Goal: Task Accomplishment & Management: Complete application form

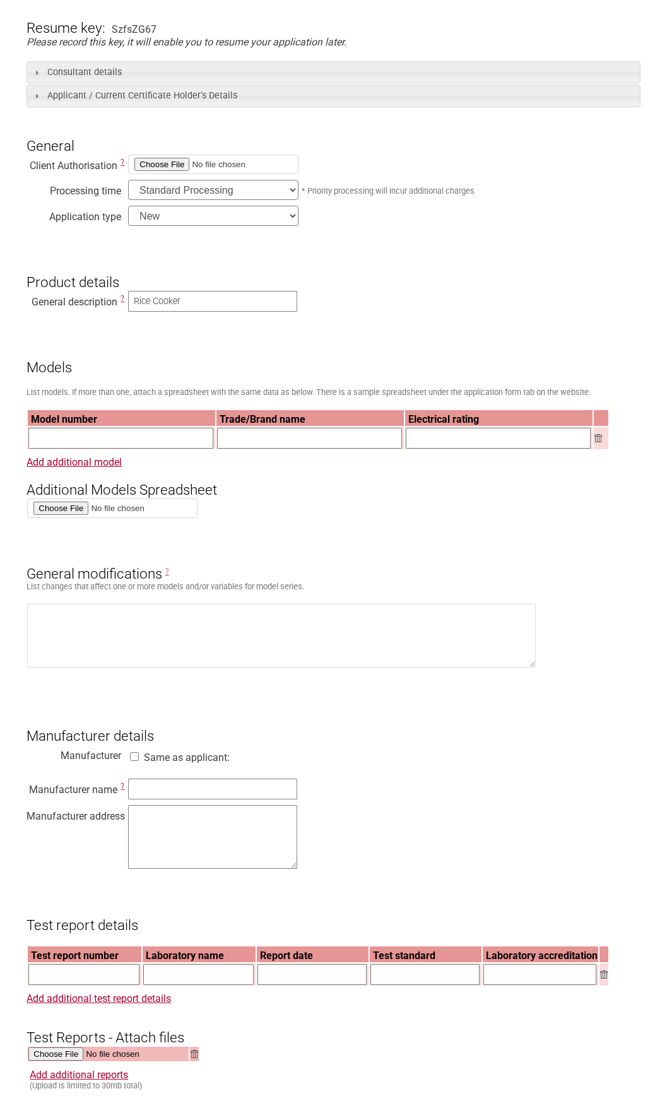
scroll to position [211, 0]
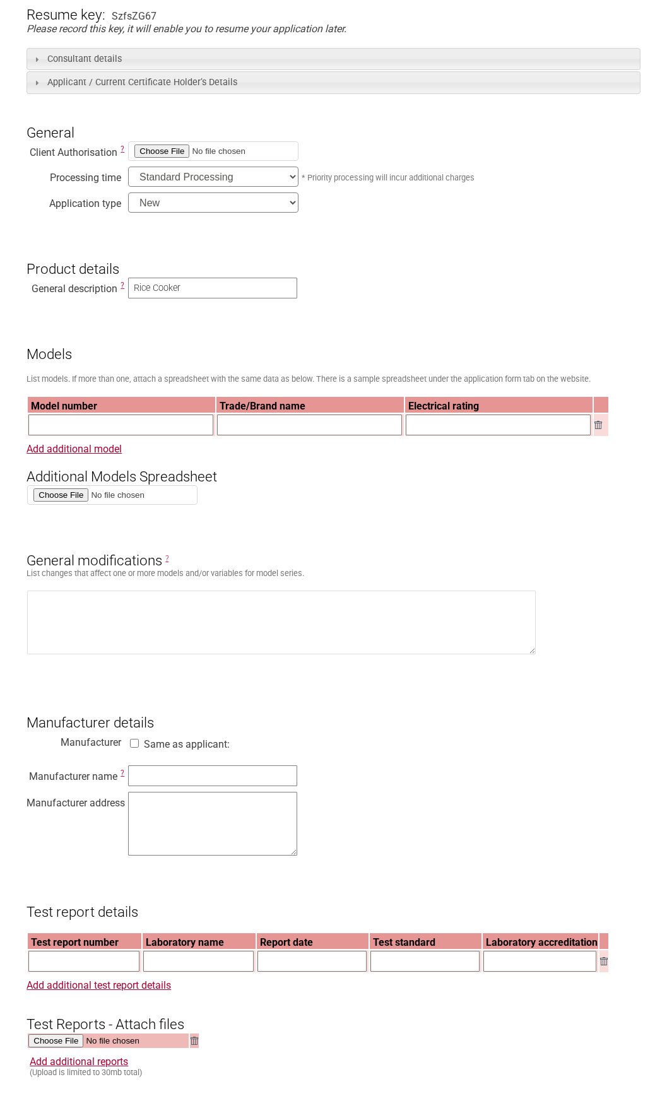
click at [600, 433] on td at bounding box center [601, 425] width 15 height 22
click at [61, 504] on input "file" at bounding box center [112, 495] width 170 height 20
type input "C:\fakepath\Additional Models.xlsx"
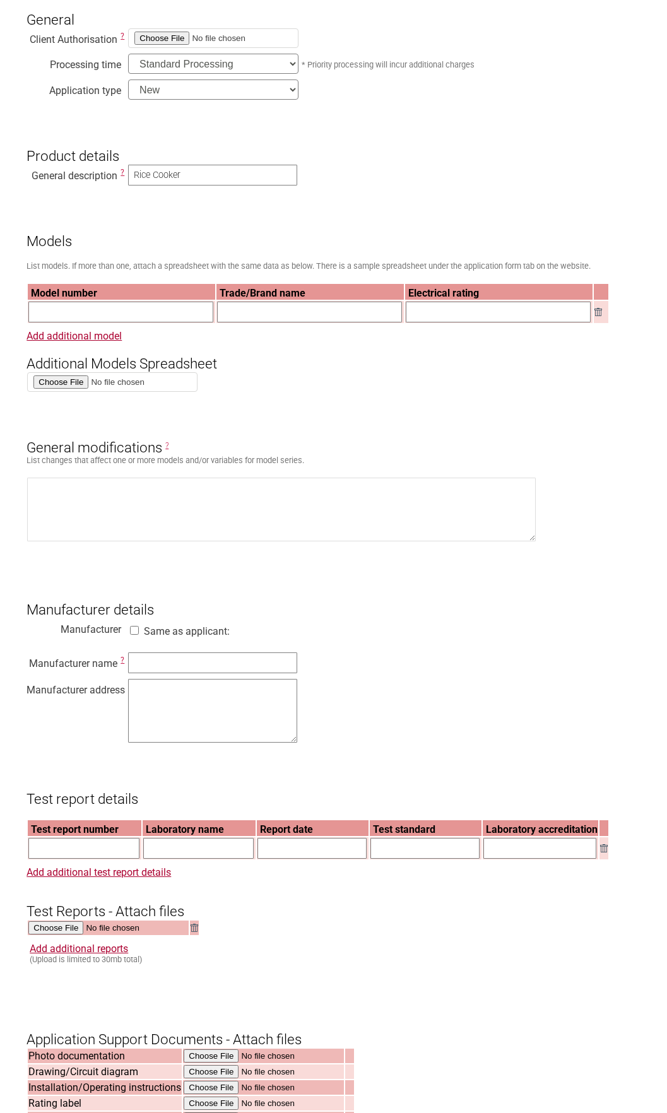
scroll to position [338, 0]
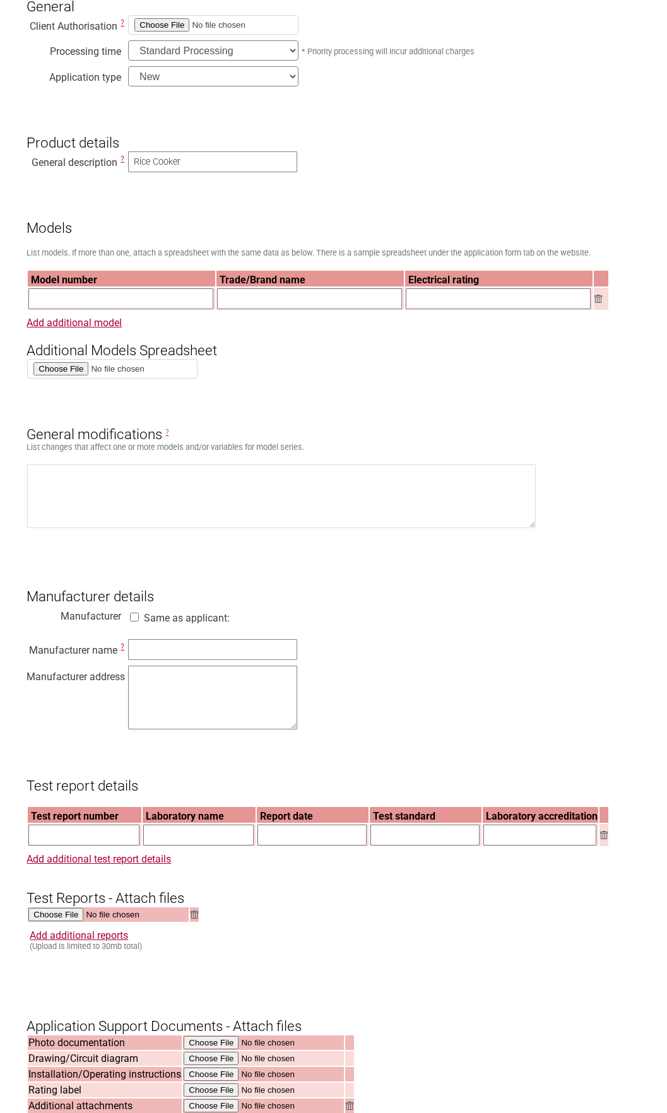
click at [164, 437] on h3 "General modifications ?" at bounding box center [333, 424] width 613 height 38
click at [165, 437] on span "?" at bounding box center [166, 432] width 3 height 9
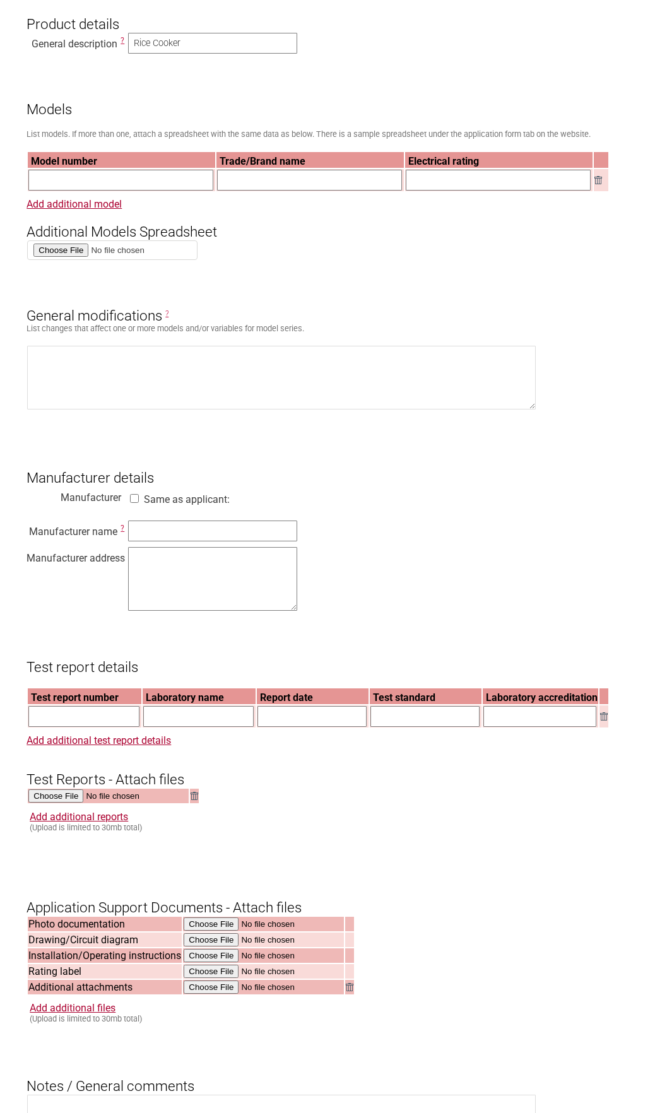
scroll to position [464, 0]
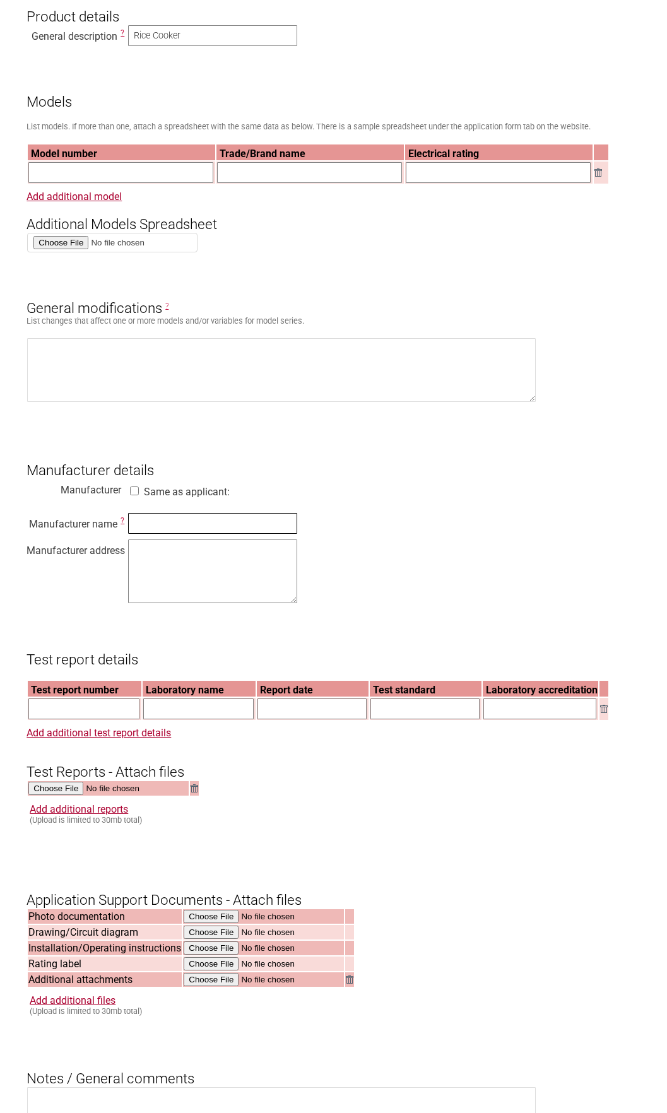
click at [177, 527] on input "text" at bounding box center [212, 523] width 169 height 21
type input "Tatung Co,, Ltd"
click at [232, 560] on textarea at bounding box center [212, 572] width 169 height 64
type textarea "[STREET_ADDRESS]"
click at [350, 562] on div "Manufacturer name ? Tatung Co,, Ltd Manufacturer address [STREET_ADDRESS]" at bounding box center [333, 560] width 613 height 96
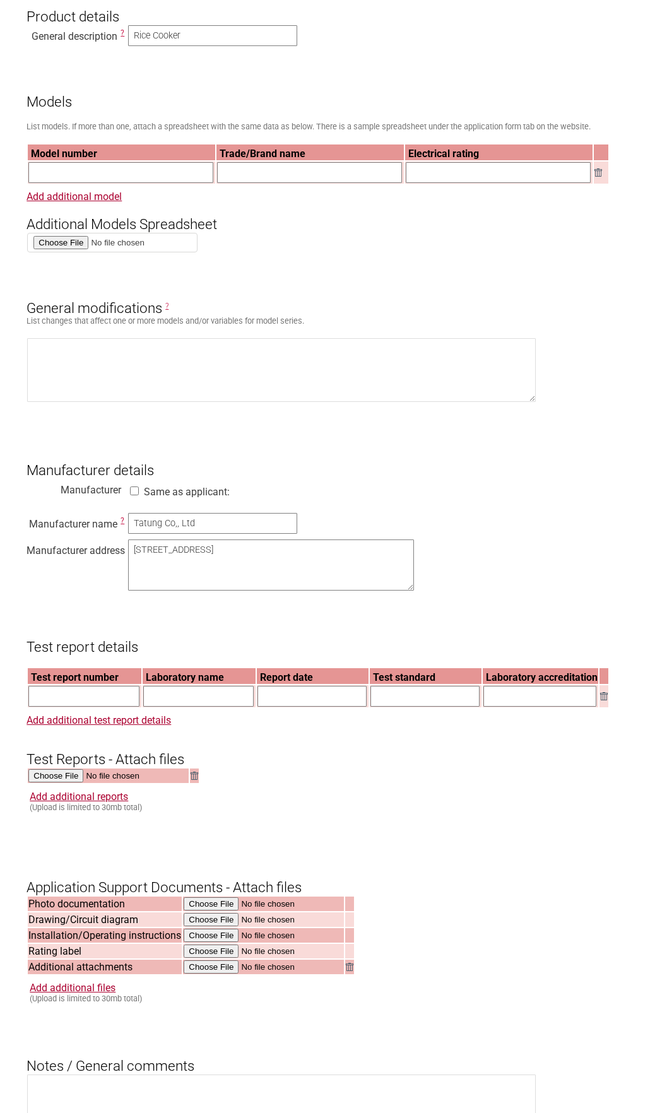
drag, startPoint x: 295, startPoint y: 612, endPoint x: 412, endPoint y: 596, distance: 117.8
click at [412, 591] on textarea "[STREET_ADDRESS]" at bounding box center [271, 565] width 286 height 51
click at [126, 705] on input "text" at bounding box center [83, 696] width 111 height 21
click at [54, 707] on input "text" at bounding box center [83, 696] width 111 height 21
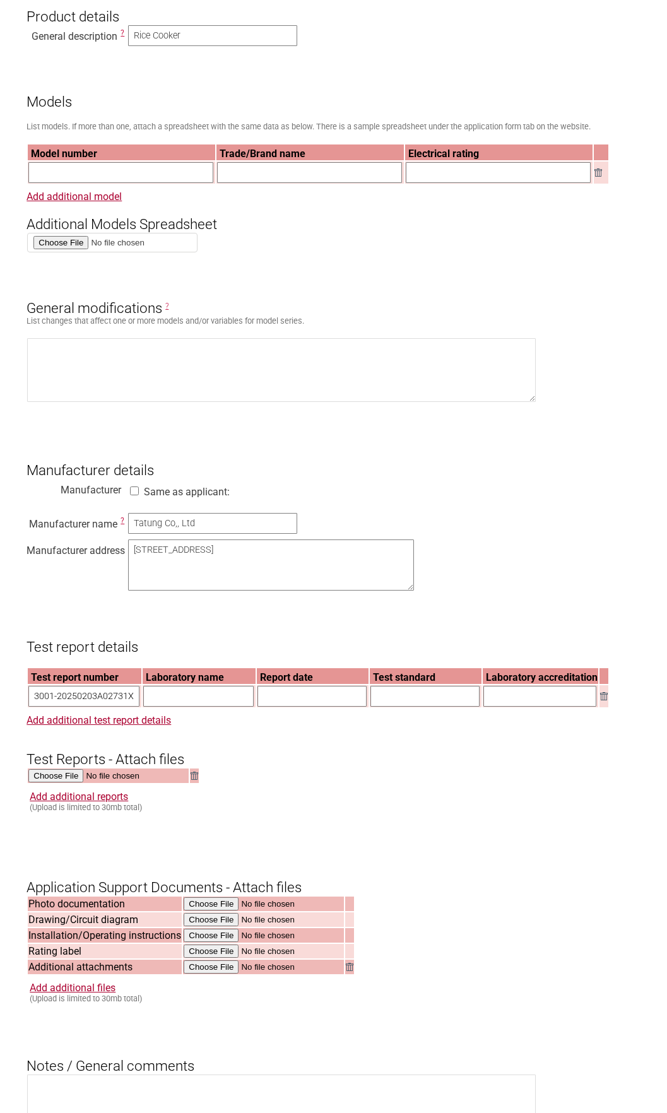
type input "13001-20250203A02731X"
type input "CQCIT - CQC Intime Testing Technology Co,, Ltd"
type input "[DATE]"
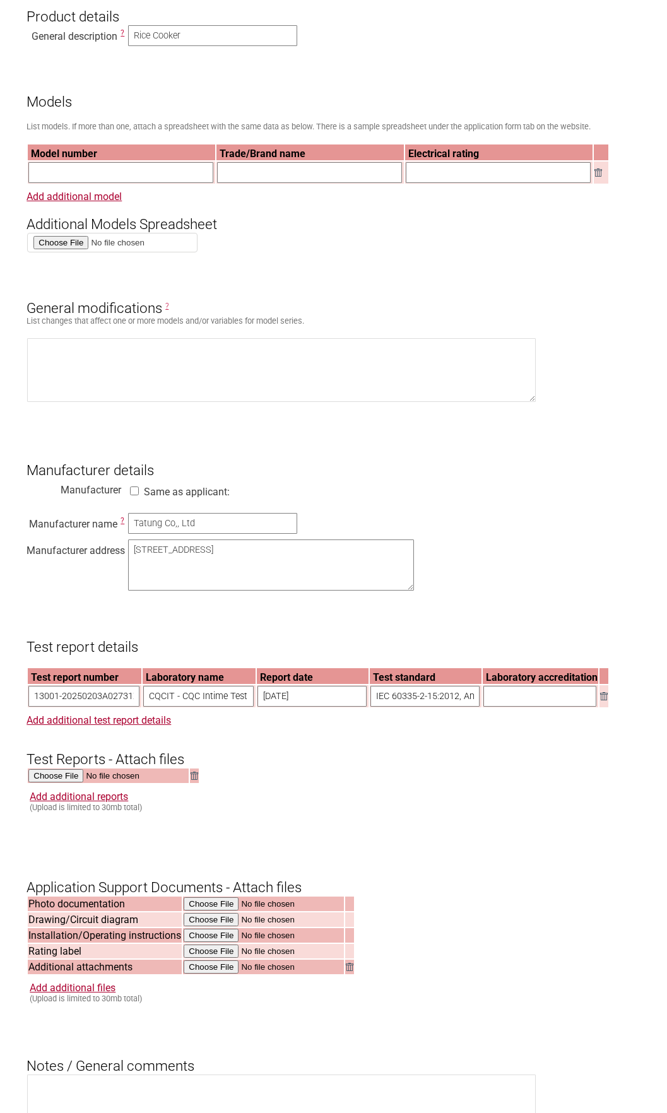
type input "IEC 60335-2-15:2012, Amd1:2016, Amd2:2018, IEC 60335-1:2010, Co"
click at [495, 702] on input "text" at bounding box center [539, 696] width 113 height 21
type input "IECEE"
click at [448, 707] on input "IEC 60335-2-15:2012, Amd1:2016, Amd2:2018, IEC 60335-1:2010, Co" at bounding box center [424, 696] width 109 height 21
click at [422, 697] on input "IEC 60335-2-15:2012, Amd1:2016, Amd2:2018, IEC 60335-1:2010, Co" at bounding box center [424, 696] width 109 height 21
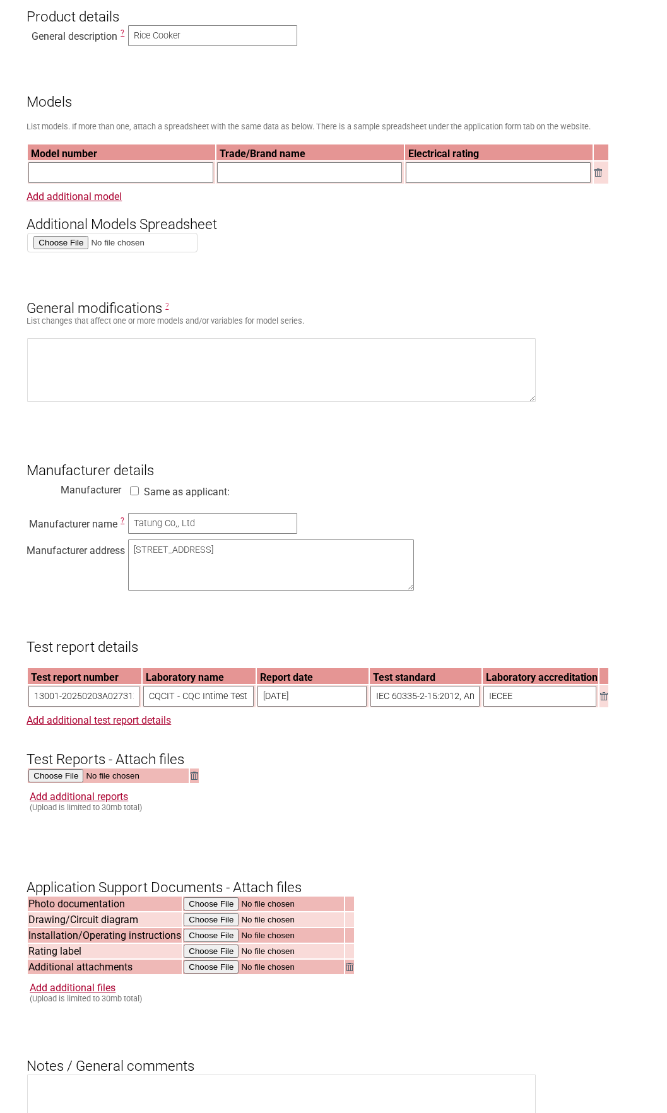
click at [422, 697] on input "IEC 60335-2-15:2012, Amd1:2016, Amd2:2018, IEC 60335-1:2010, Co" at bounding box center [424, 696] width 109 height 21
click at [414, 678] on th "Test standard" at bounding box center [426, 676] width 112 height 16
click at [404, 707] on input "IEC 60335-2-15:2012, Amd1:2016, Amd2:2018, IEC 60335-1:2010, Co" at bounding box center [424, 696] width 109 height 21
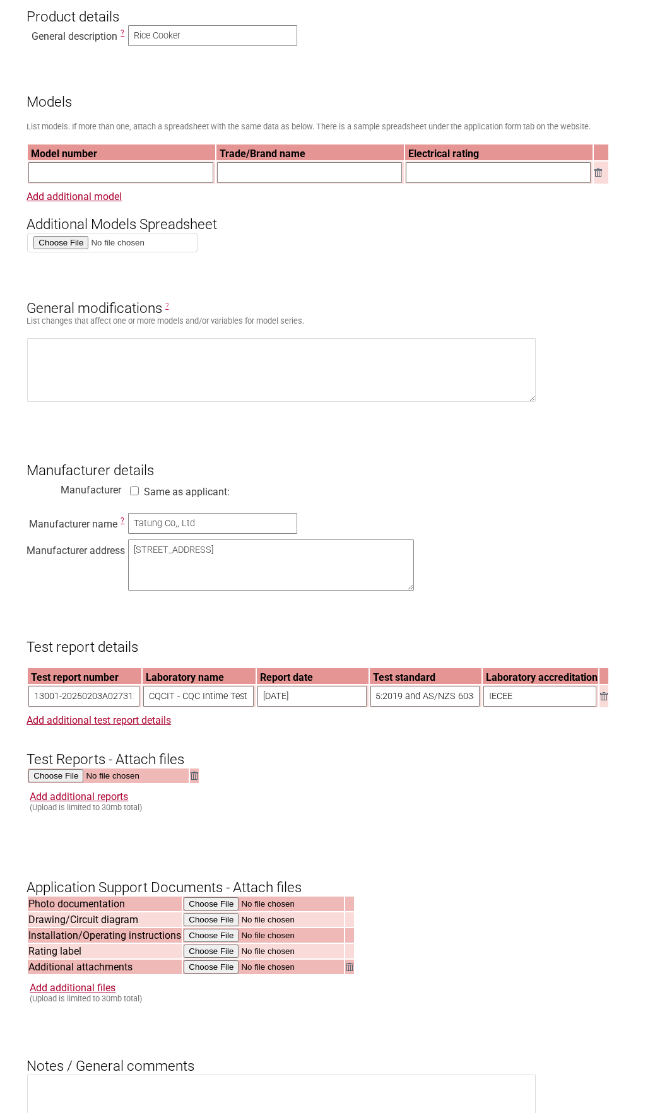
scroll to position [0, 182]
drag, startPoint x: 462, startPoint y: 707, endPoint x: 528, endPoint y: 696, distance: 67.2
click at [531, 696] on tr "13001-20250203A02731X CQCIT - CQC Intime Testing Technology Co,, Ltd [DATE] AS/…" at bounding box center [318, 696] width 581 height 22
click at [475, 700] on input "AS/NZS 60335.2.15:2019 and AS/NZS 60335.1:2020+A1:2021 and Cor" at bounding box center [424, 696] width 109 height 21
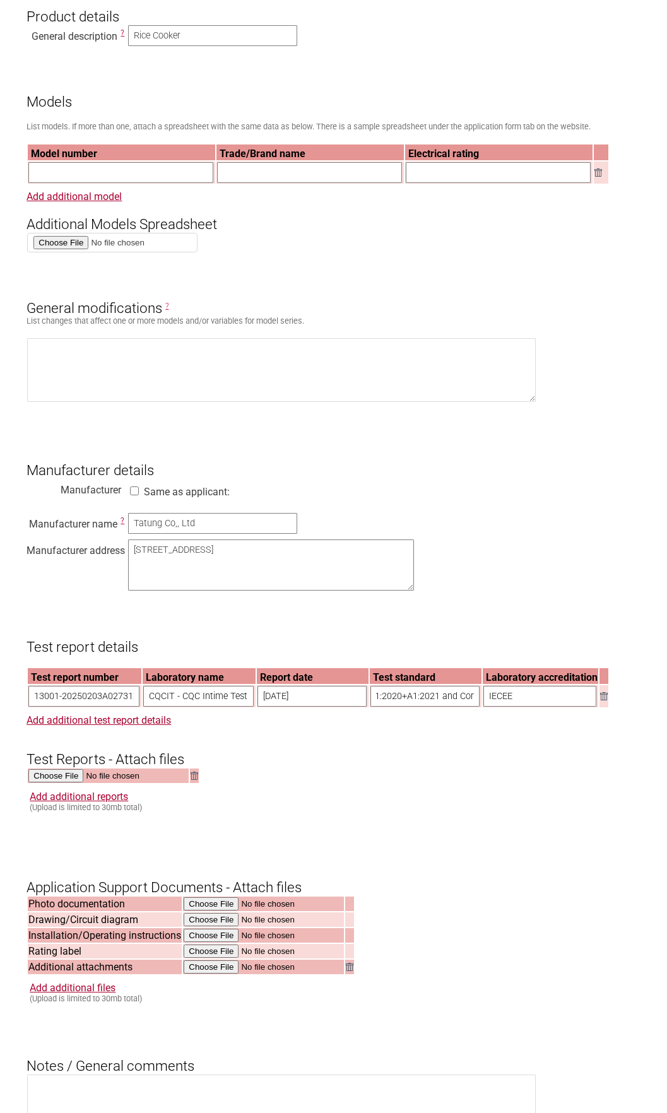
drag, startPoint x: 458, startPoint y: 708, endPoint x: 483, endPoint y: 707, distance: 25.2
click at [483, 707] on tr "13001-20250203A02731X CQCIT - CQC Intime Testing Technology Co,, Ltd [DATE] AS/…" at bounding box center [318, 696] width 581 height 22
click at [467, 705] on input "AS/NZS 60335.2.15:2019 and AS/NZS 60335.1:2020+A1:2021 and Corr" at bounding box center [424, 696] width 109 height 21
type input "AS/NZS 60335.2.15:2019 and AS/NZS 60335.1:2020+A1:2021 and Cor1:2022"
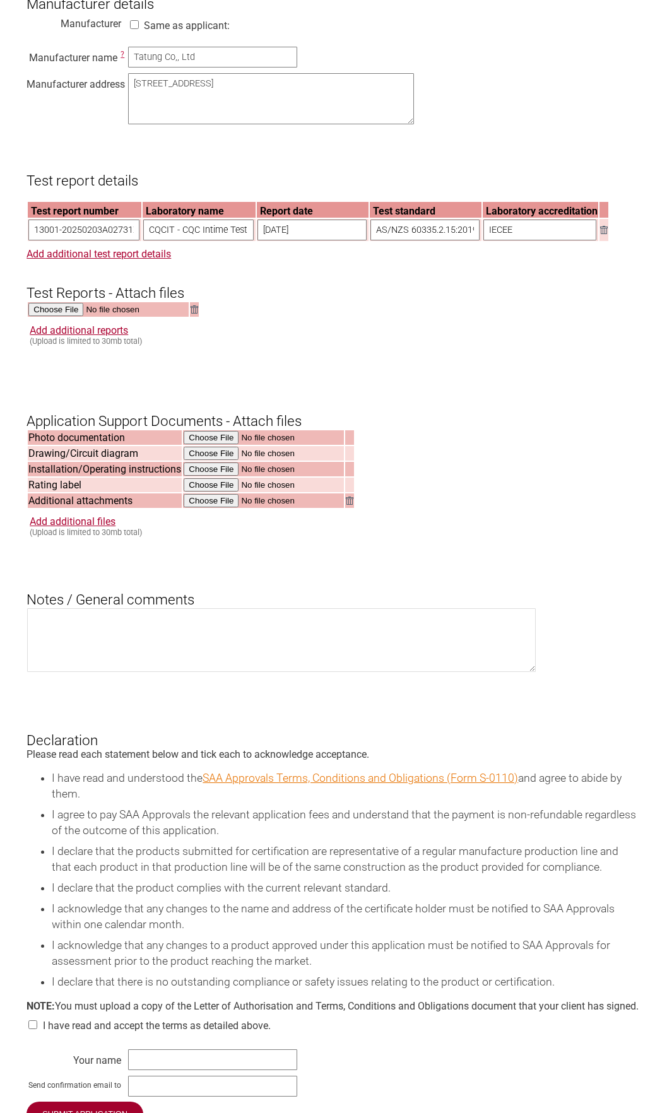
scroll to position [779, 0]
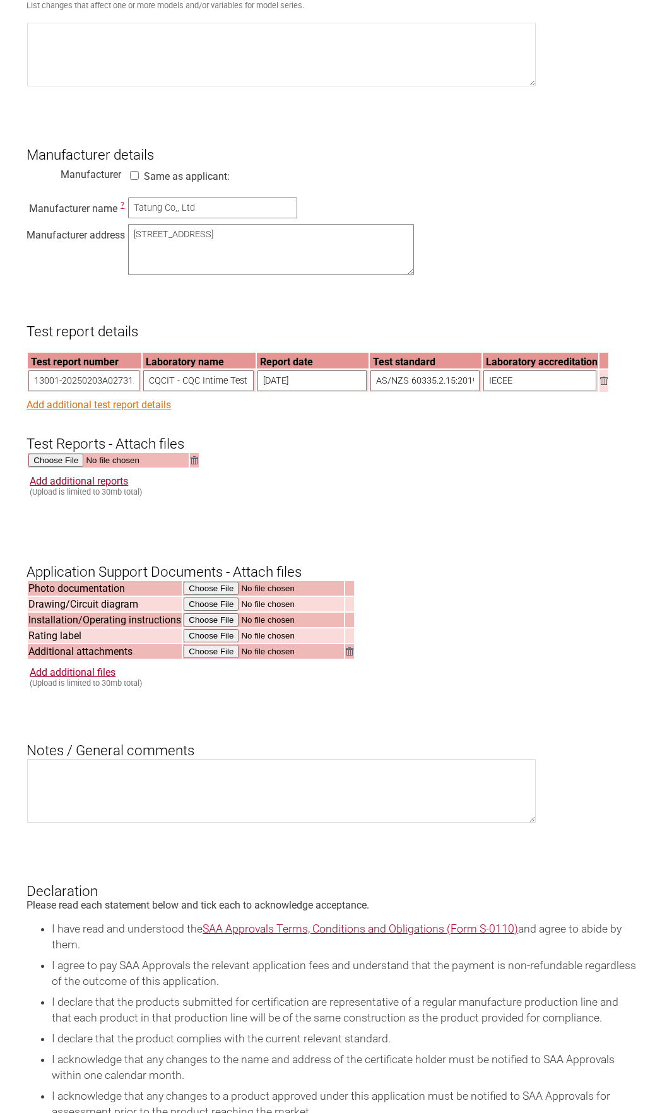
click at [92, 411] on link "Add additional test report details" at bounding box center [99, 405] width 144 height 12
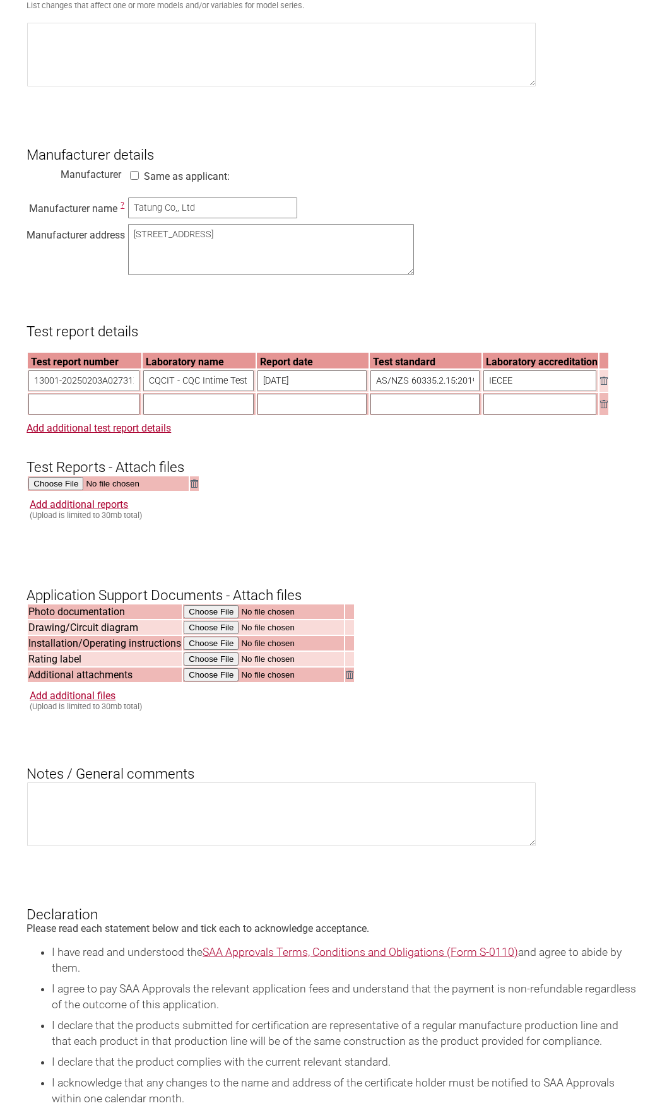
click at [97, 391] on input "13001-20250203A02731X" at bounding box center [83, 380] width 111 height 21
click at [83, 412] on input "text" at bounding box center [83, 404] width 111 height 21
paste input "13001-20250203A02731X"
drag, startPoint x: 129, startPoint y: 413, endPoint x: 151, endPoint y: 418, distance: 22.7
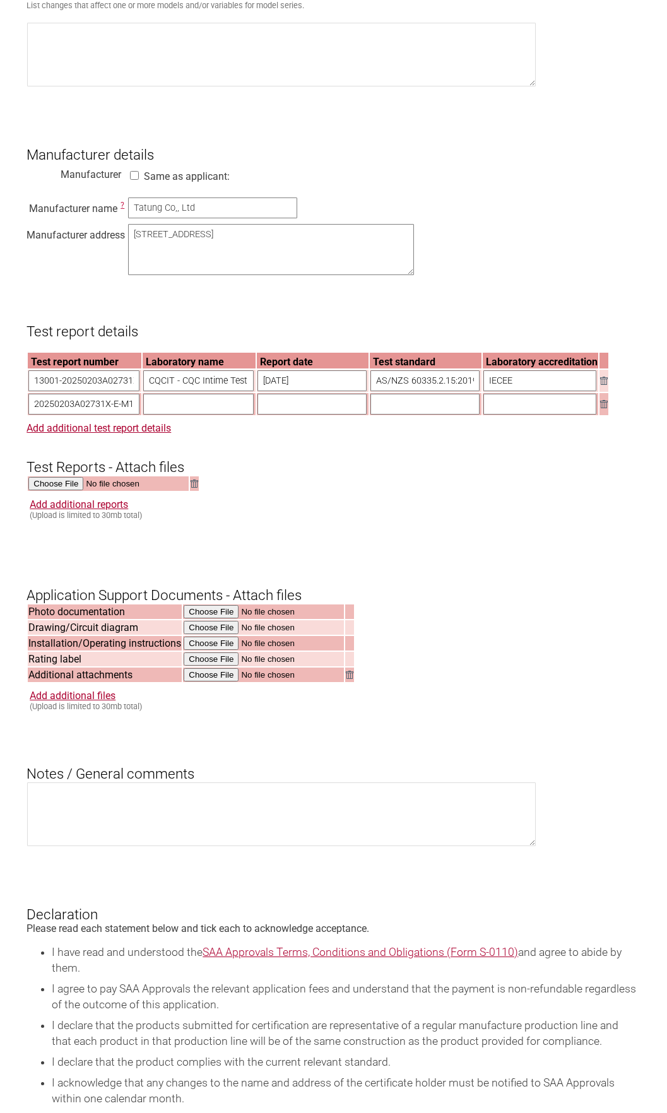
click at [151, 415] on tr "13001-20250203A02731X-E-M1" at bounding box center [318, 404] width 581 height 22
click at [118, 415] on input "13001-20250203A02731X-E-M1" at bounding box center [83, 404] width 111 height 21
type input "13001-20250203A02731X-M1"
click at [166, 391] on input "CQCIT - CQC Intime Testing Technology Co,, Ltd" at bounding box center [198, 380] width 110 height 21
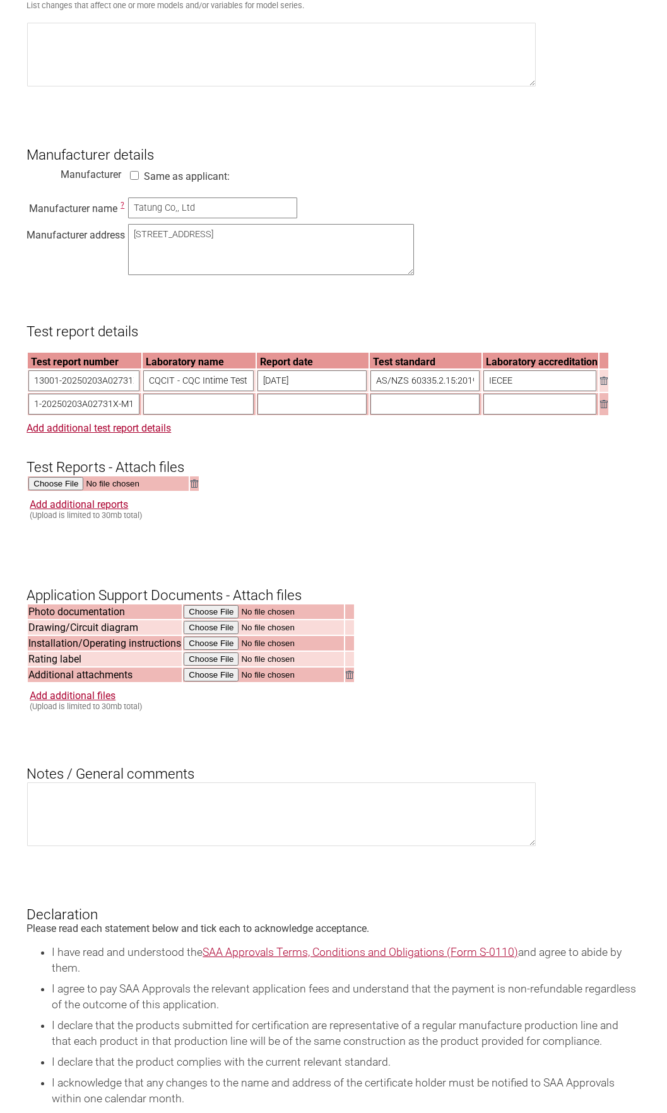
scroll to position [0, 0]
click at [175, 408] on input "text" at bounding box center [198, 404] width 110 height 21
paste input "CQCIT - CQC Intime Testing Technology Co,, Ltd"
type input "CQCIT - CQC Intime Testing Technology Co,, Ltd"
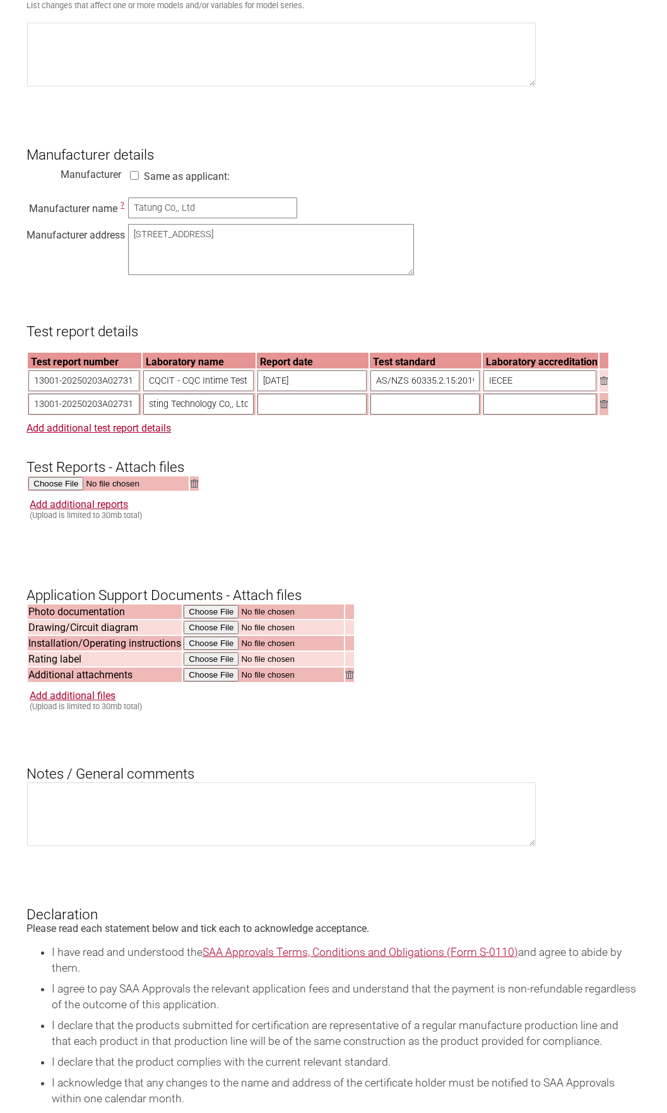
click at [295, 415] on input "text" at bounding box center [311, 404] width 109 height 21
type input "[DATE]"
click at [453, 387] on input "AS/NZS 60335.2.15:2019 and AS/NZS 60335.1:2020+A1:2021 and Cor1:2022" at bounding box center [424, 380] width 109 height 21
click at [461, 415] on input "text" at bounding box center [424, 404] width 109 height 21
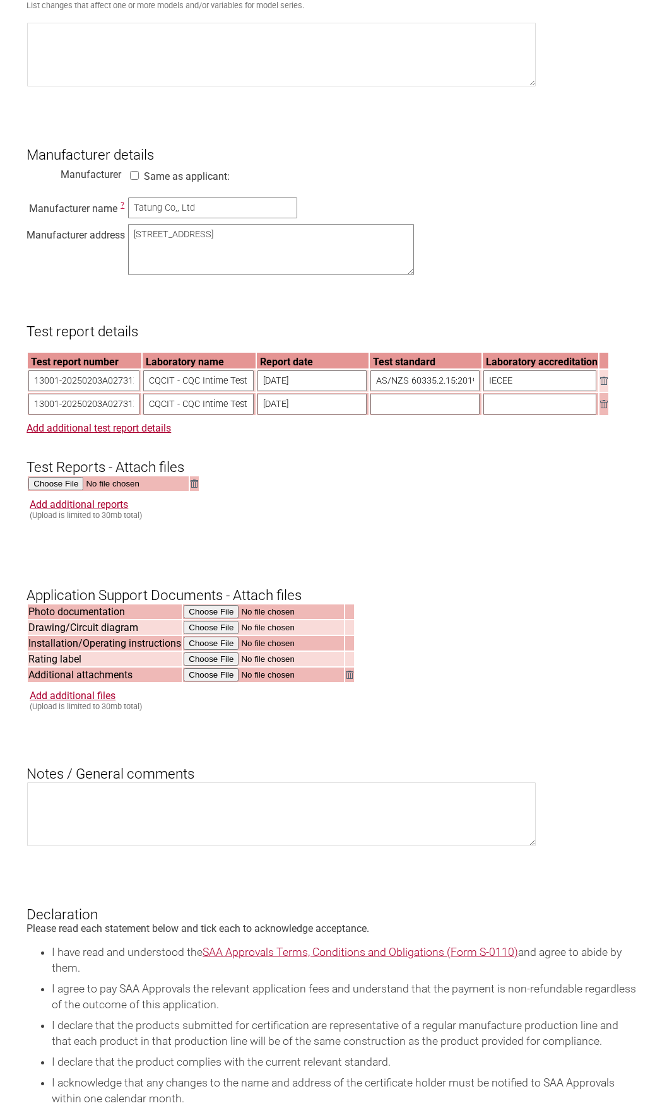
paste input "AS/NZS 60335.2.15:2019 and AS/NZS 60335.1:2020+A1:2021 and Cor1:2022"
type input "AS/NZS 60335.2.15:2019 and AS/NZS 60335.1:2020+A1:2021 and Cor1:2022"
click at [497, 413] on input "text" at bounding box center [539, 404] width 113 height 21
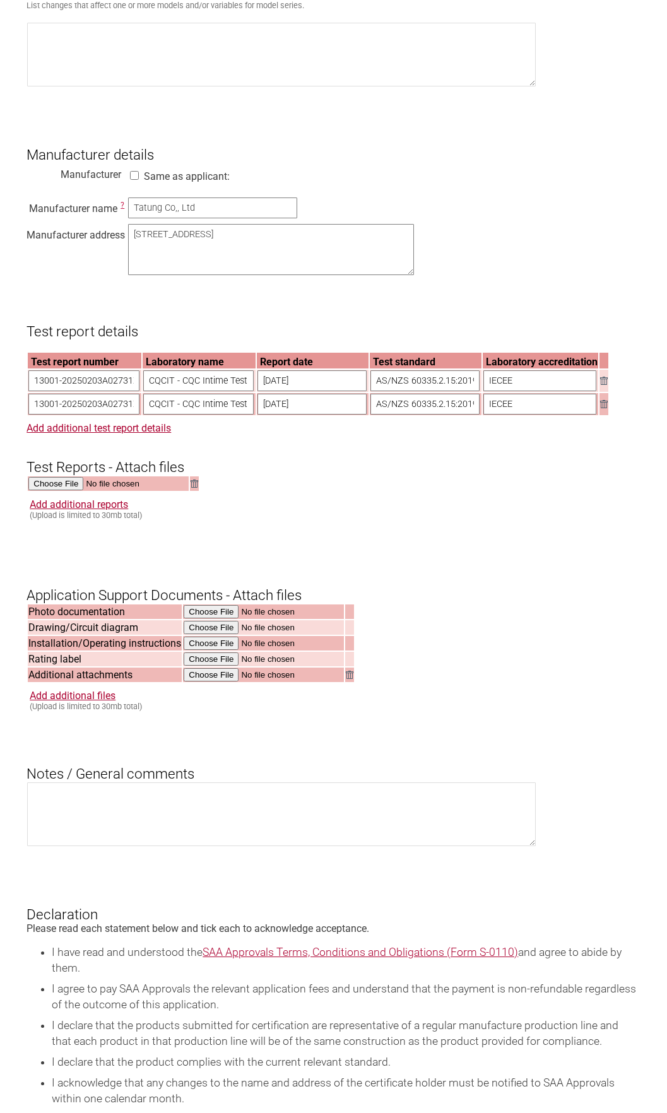
type input "IECEE"
click at [72, 492] on input "file" at bounding box center [108, 484] width 161 height 15
type input "C:\fakepath\13001-20250203A02731X-M1.pdf"
click at [71, 510] on link "Add additional reports" at bounding box center [79, 504] width 98 height 12
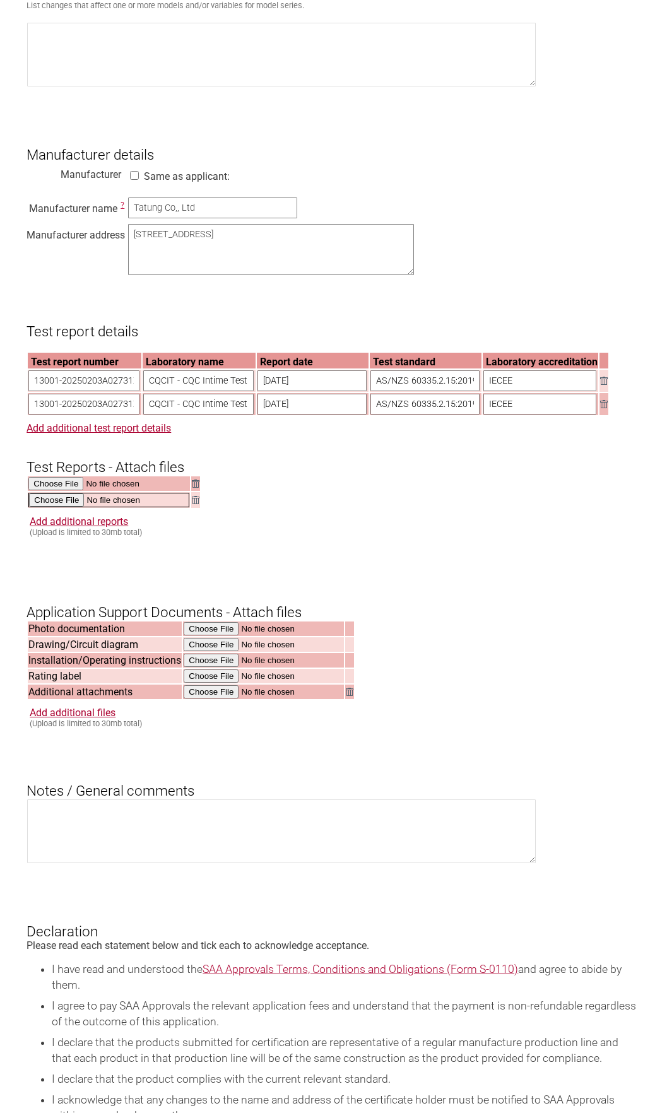
click at [72, 507] on input "file" at bounding box center [108, 500] width 161 height 15
type input "C:\fakepath\13001-20250203A02731X.pdf"
click at [195, 699] on input "file" at bounding box center [264, 691] width 161 height 15
type input "C:\fakepath\CN71645_1.pdf"
click at [108, 526] on link "Add additional files" at bounding box center [79, 520] width 98 height 12
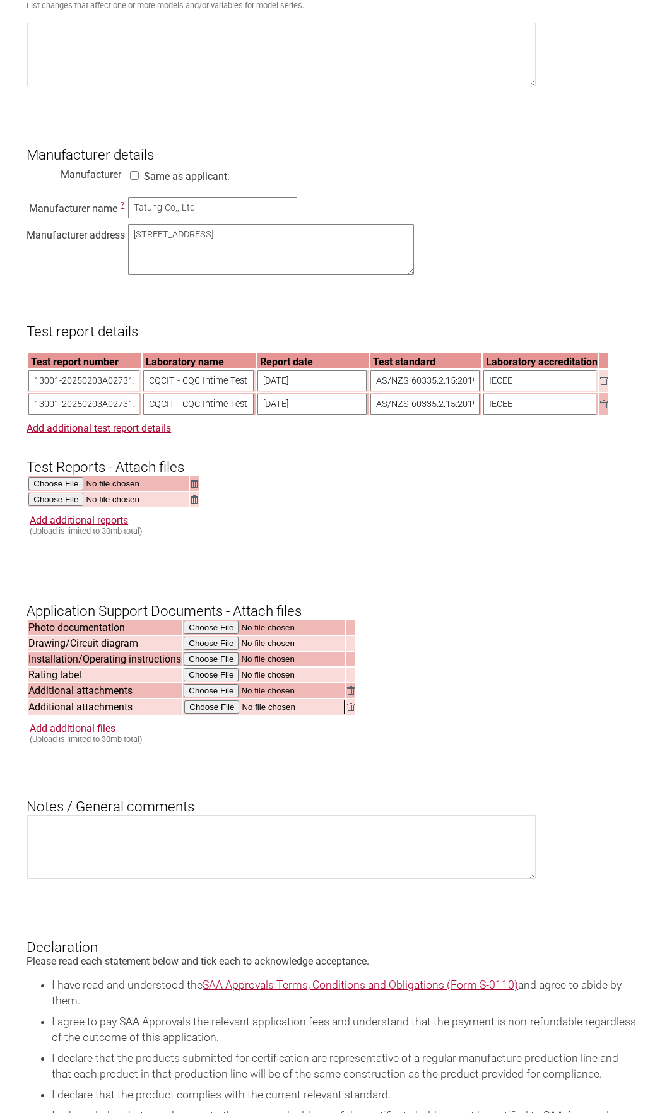
click at [208, 714] on input "file" at bounding box center [264, 707] width 161 height 15
type input "C:\fakepath\CN71645-M1_1.pdf"
click at [203, 667] on input "file" at bounding box center [264, 659] width 161 height 15
type input "C:\fakepath\7WSDI130099_BBAH40000140000_CB user's manual _Q_20250630.pdf"
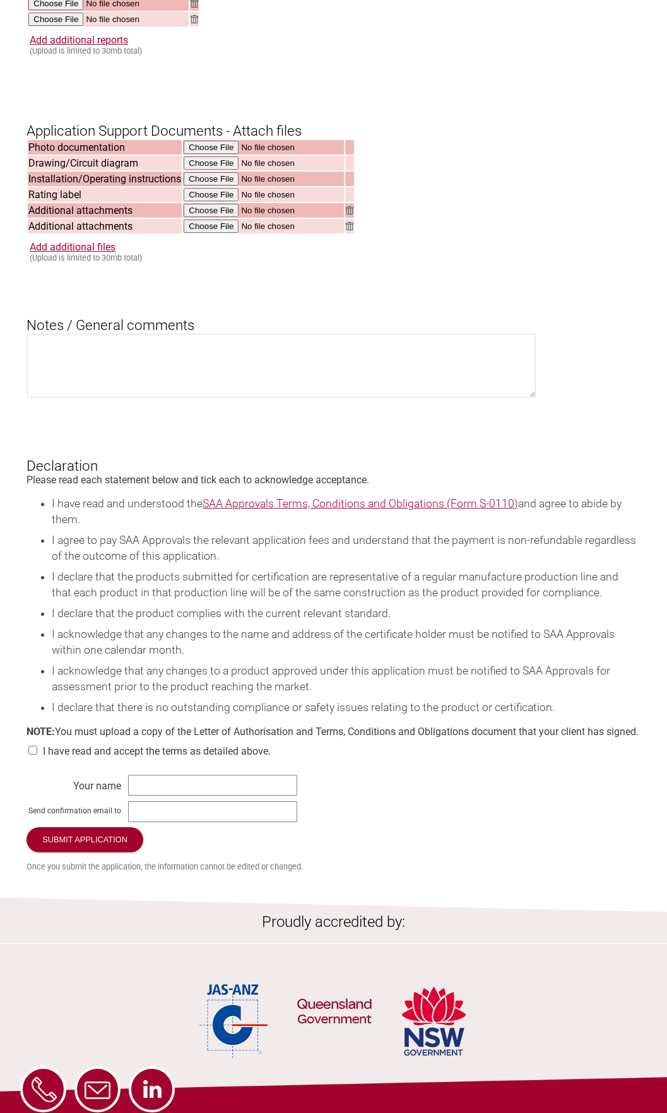
scroll to position [1284, 0]
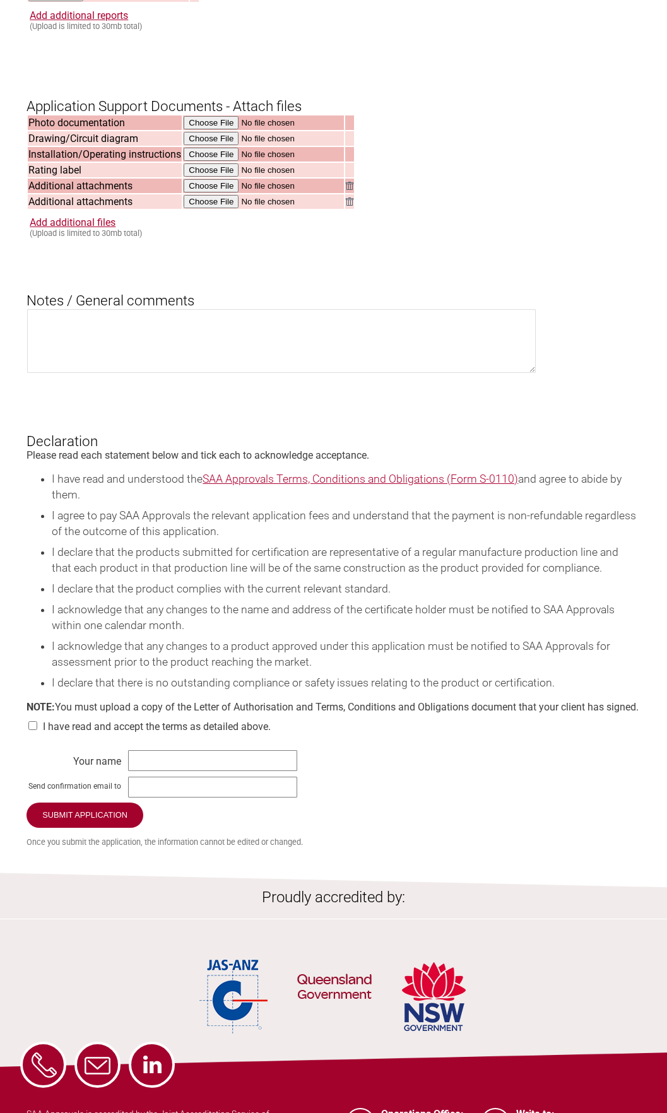
click at [95, 738] on div "I have read and accept the terms as detailed above." at bounding box center [333, 725] width 613 height 25
click at [32, 730] on input "checkbox" at bounding box center [33, 725] width 13 height 9
checkbox input "true"
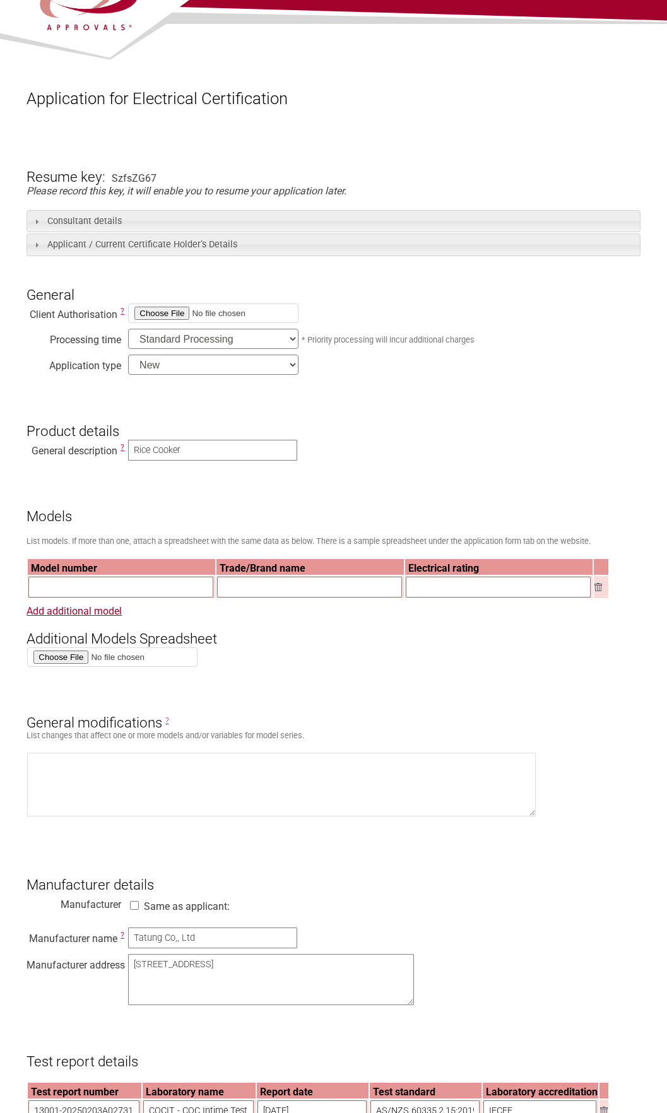
scroll to position [0, 0]
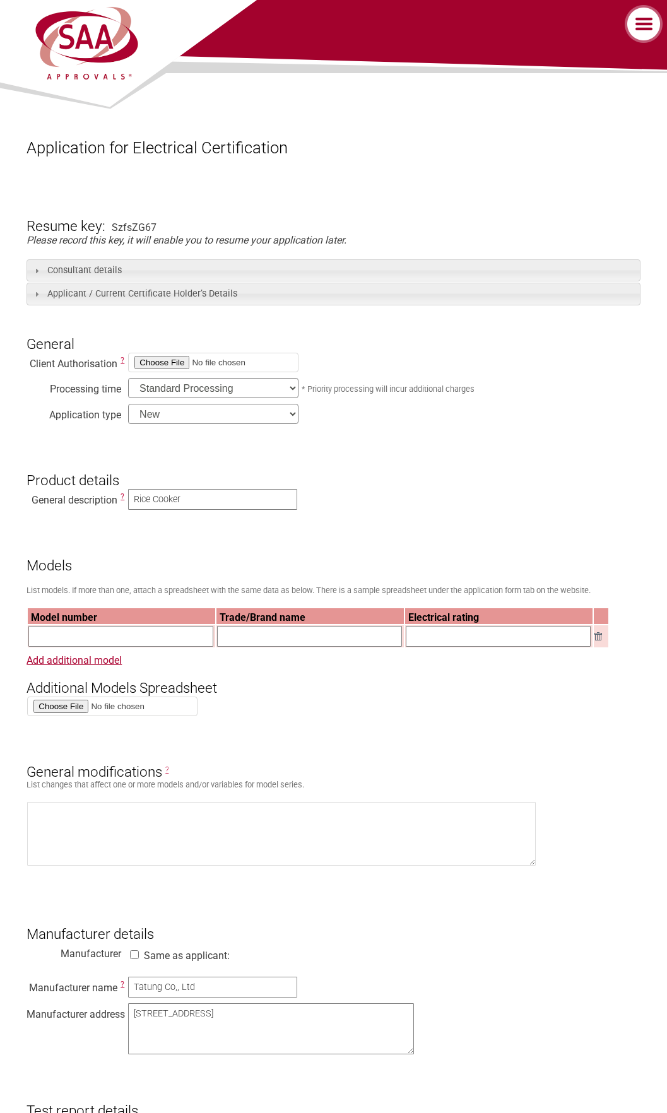
click at [79, 642] on input "text" at bounding box center [120, 636] width 185 height 21
click at [102, 630] on input "text" at bounding box center [120, 636] width 185 height 21
paste input "TAC-11RM"
type input "TAC-11RM"
click at [416, 634] on input "text" at bounding box center [498, 636] width 185 height 21
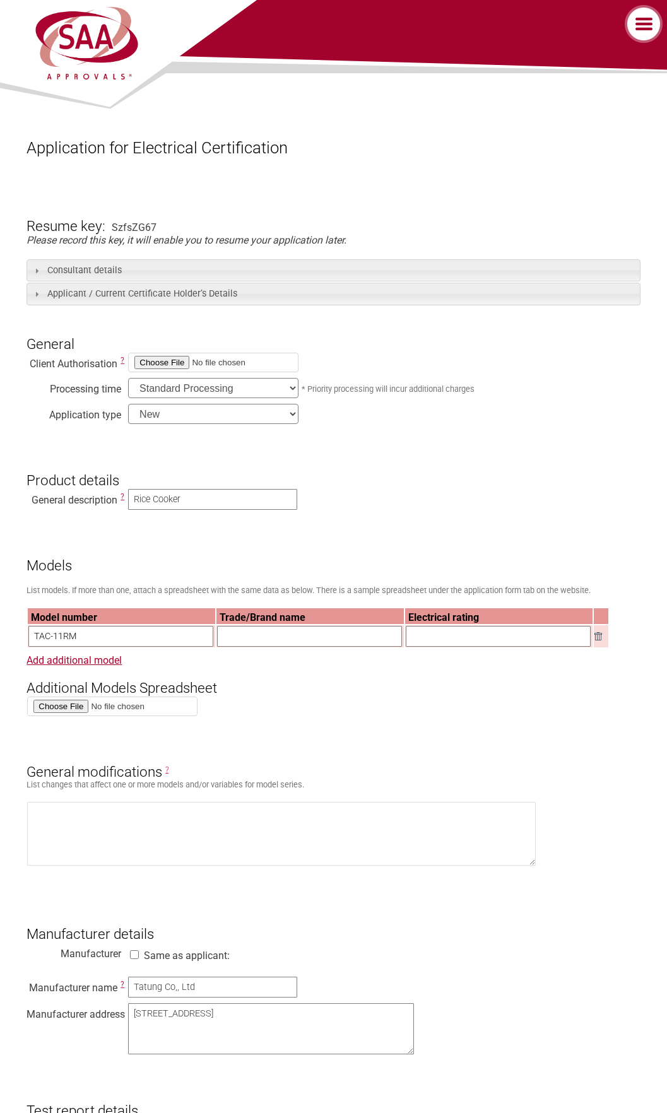
paste input ""Input: 220-240V~ 50/60Hz 700W ""
click at [329, 647] on input "text" at bounding box center [309, 636] width 185 height 21
click at [531, 647] on input ""Input: 220-240V~ 50/60Hz 700W "" at bounding box center [498, 636] width 185 height 21
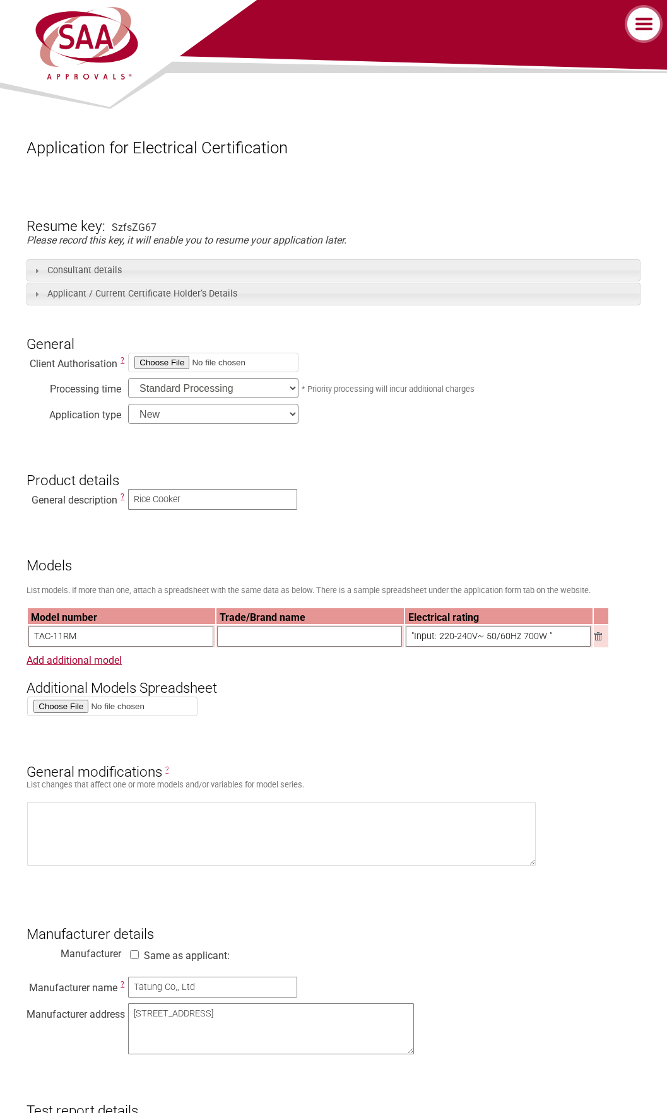
paste input "Input: 220-240V~ 50/60Hz 700W"
type input "Input: 220-240V~ 50/60Hz 700W"
click at [302, 632] on input "text" at bounding box center [309, 636] width 185 height 21
paste input "Tatung"
type input "Tatung"
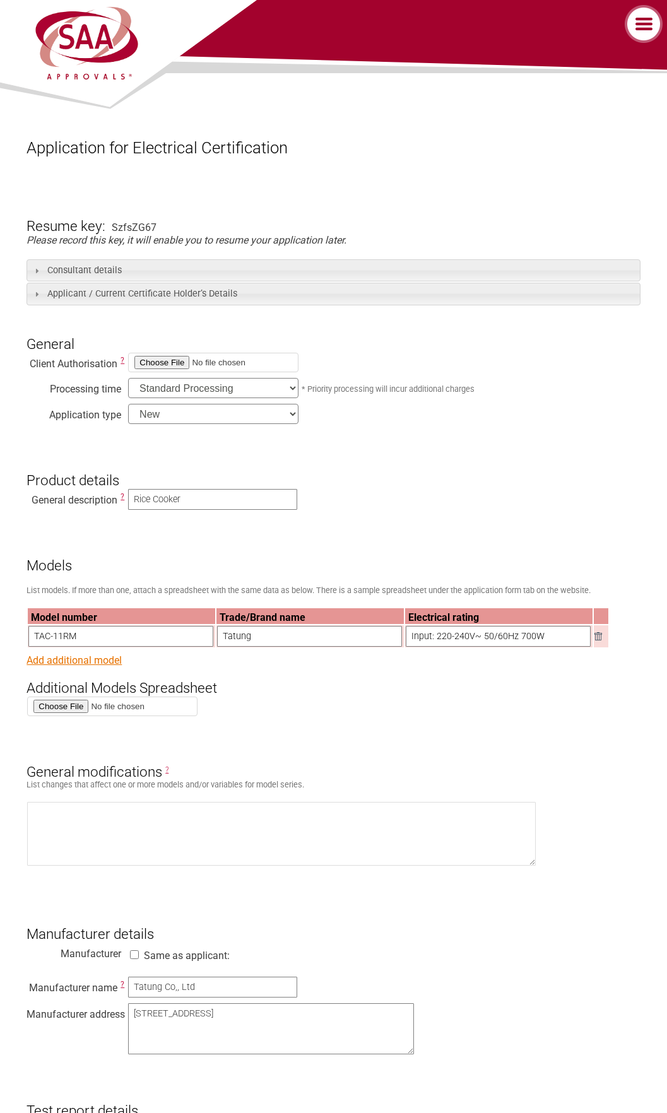
click at [116, 664] on link "Add additional model" at bounding box center [74, 660] width 95 height 12
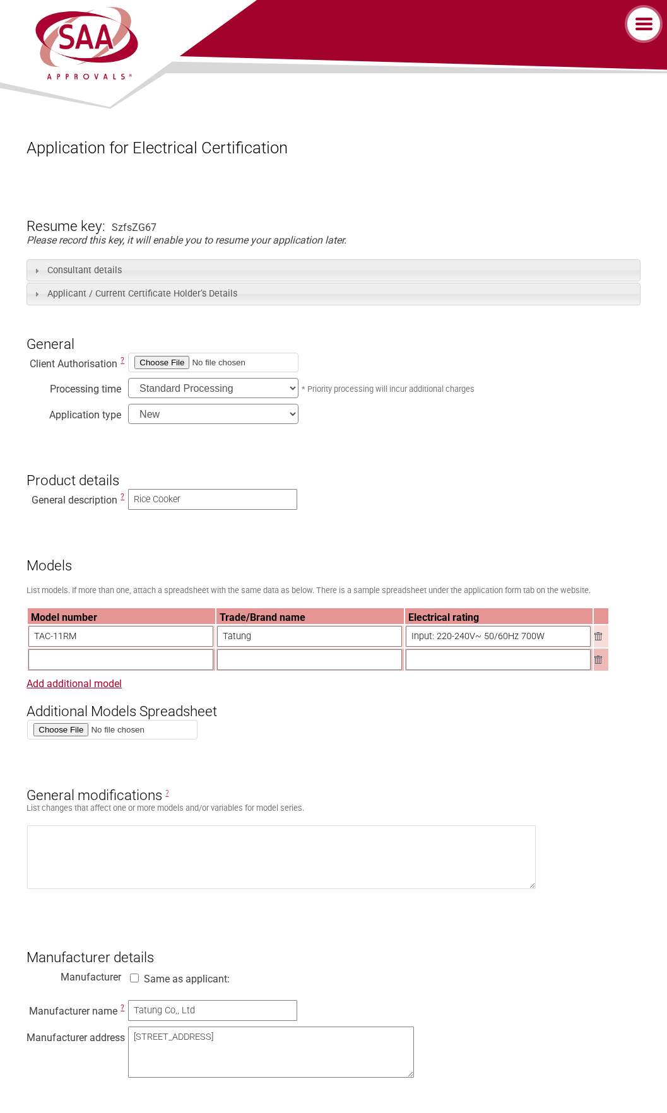
click at [218, 616] on th "Trade/Brand name" at bounding box center [309, 616] width 187 height 16
click at [244, 642] on input "Tatung" at bounding box center [309, 636] width 185 height 21
click at [269, 661] on input "text" at bounding box center [309, 659] width 185 height 21
paste input "Tatung"
type input "Tatung"
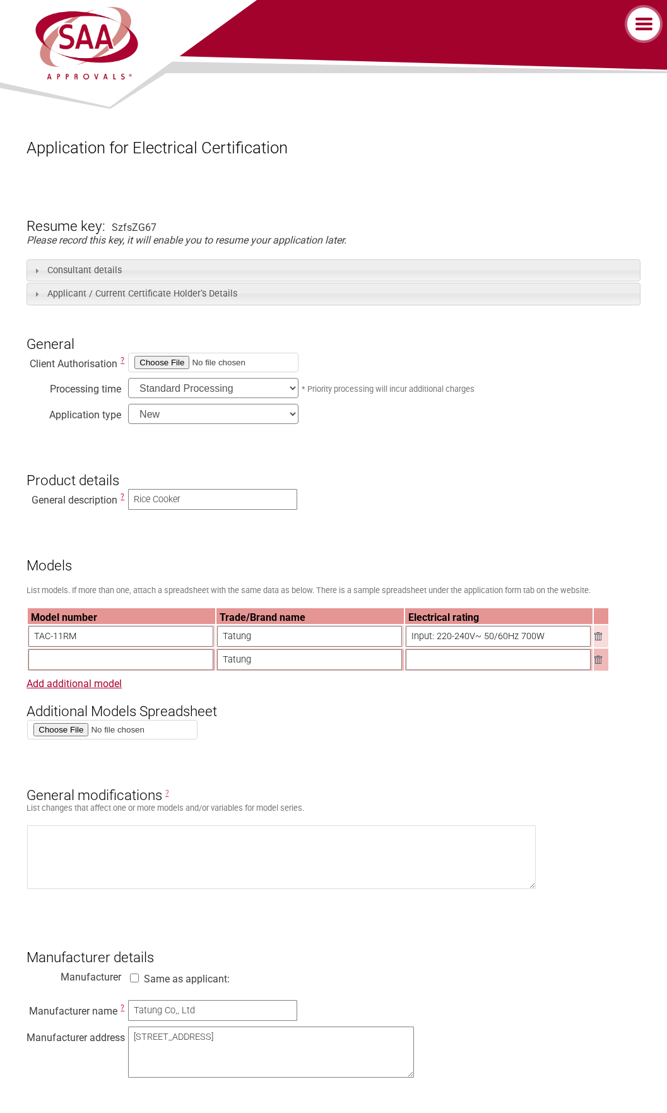
click at [452, 635] on input "Input: 220-240V~ 50/60Hz 700W" at bounding box center [498, 636] width 185 height 21
click at [456, 660] on input "text" at bounding box center [498, 659] width 185 height 21
paste input "Input: 220-240V~ 50/60Hz 700W"
type input "Input: 220-240V~ 50/60Hz 700W"
click at [167, 661] on input "text" at bounding box center [120, 659] width 185 height 21
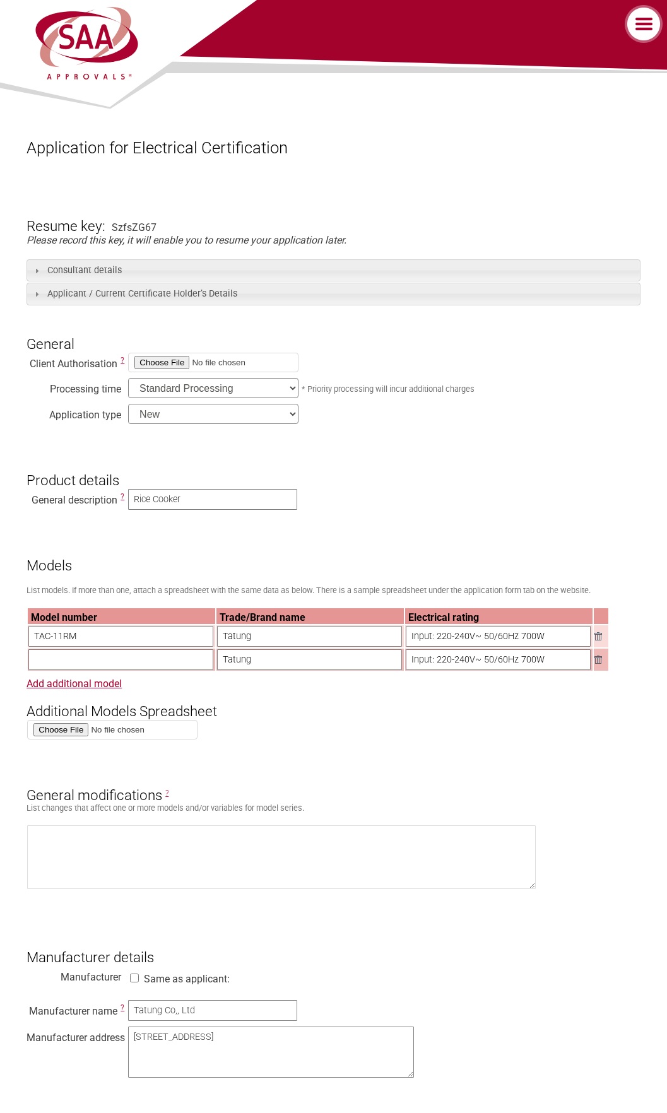
paste input "TAC-11RM (M)"
type input "TAC-11RM (M)"
click at [114, 690] on link "Add additional model" at bounding box center [74, 684] width 95 height 12
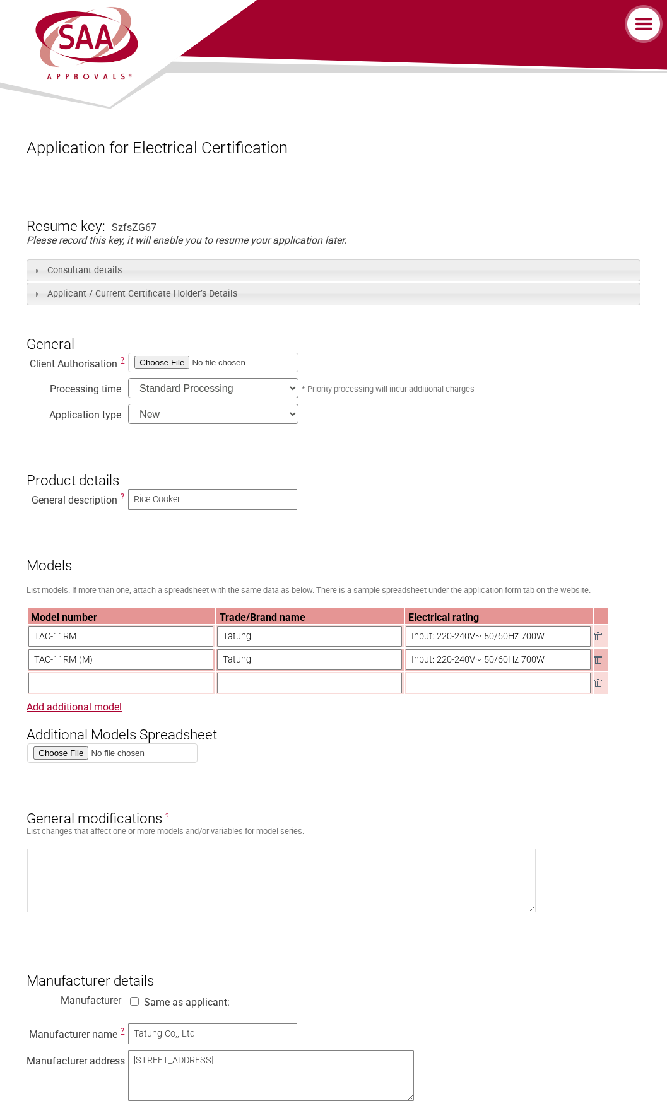
click at [165, 687] on input "text" at bounding box center [120, 683] width 185 height 21
paste input "TAC-11RM (R)"
type input "TAC-11RM (R)"
click at [107, 713] on link "Add additional model" at bounding box center [74, 707] width 95 height 12
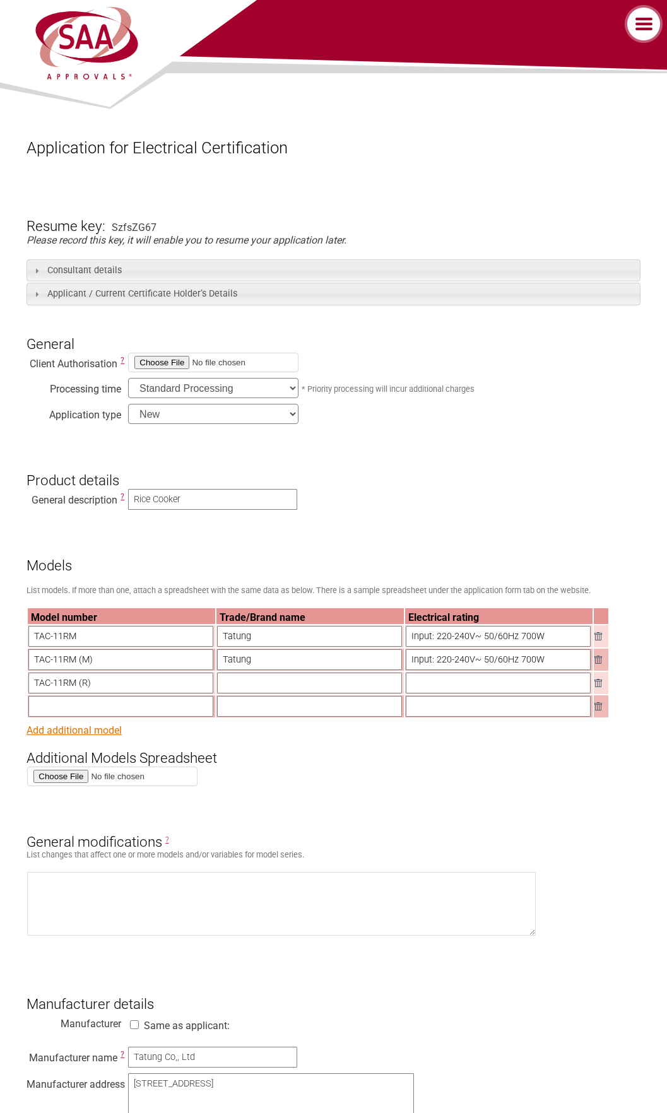
click at [118, 736] on link "Add additional model" at bounding box center [74, 730] width 95 height 12
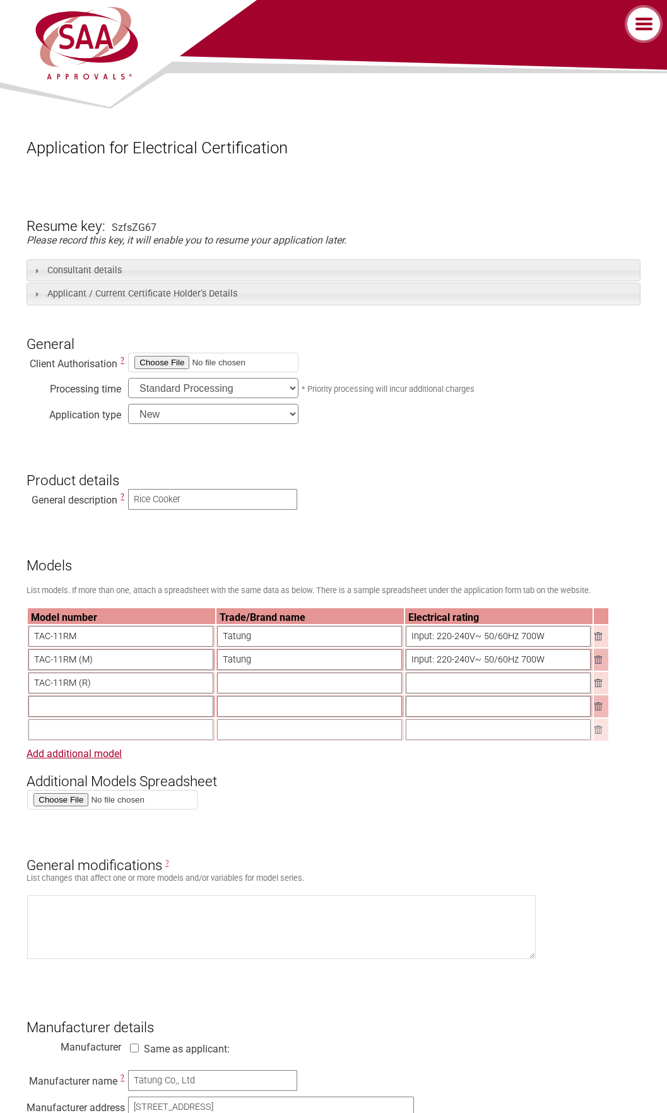
click at [105, 710] on input "text" at bounding box center [120, 706] width 185 height 21
paste input "TAC-11RM (G)"
type input "TAC-11RM (G)"
click at [136, 740] on input "text" at bounding box center [120, 729] width 185 height 21
paste input "TAC-11RM (AG)"
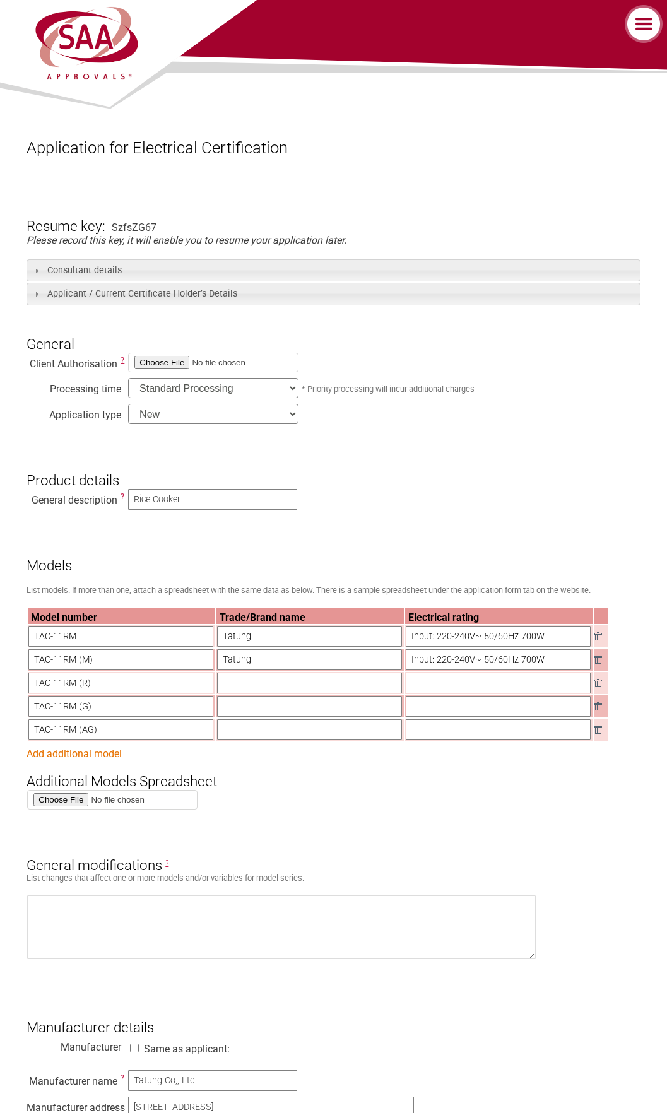
type input "TAC-11RM (AG)"
click at [113, 760] on link "Add additional model" at bounding box center [74, 754] width 95 height 12
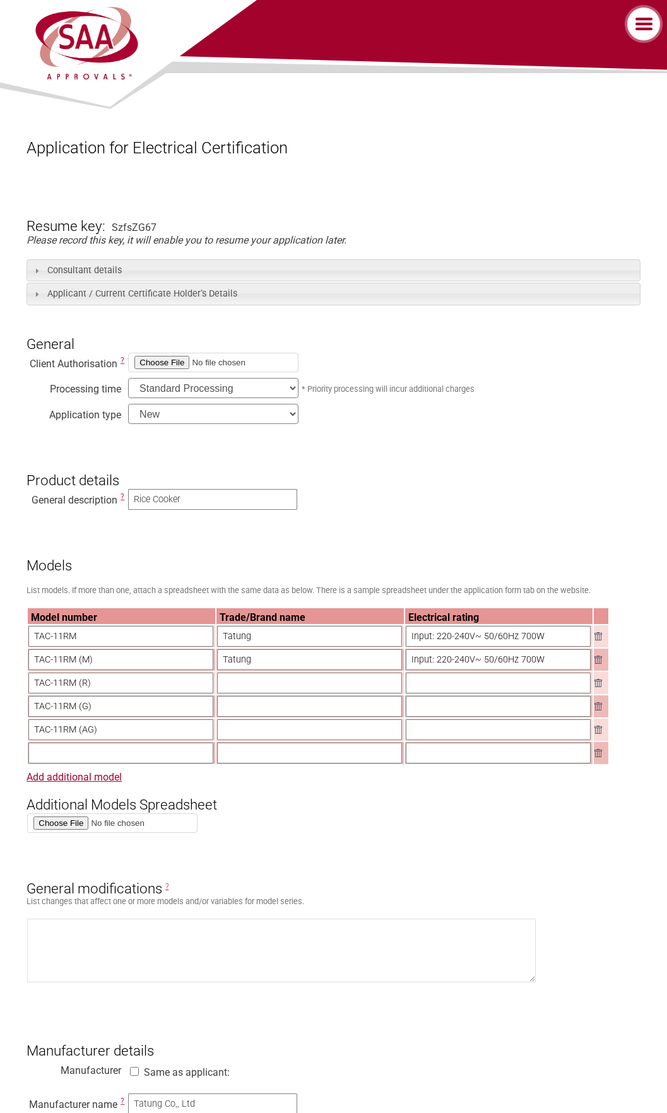
click at [139, 762] on input "text" at bounding box center [120, 753] width 185 height 21
paste input "TAC-11RM (W)"
type input "TAC-11RM (W)"
click at [93, 780] on link "Add additional model" at bounding box center [74, 777] width 95 height 12
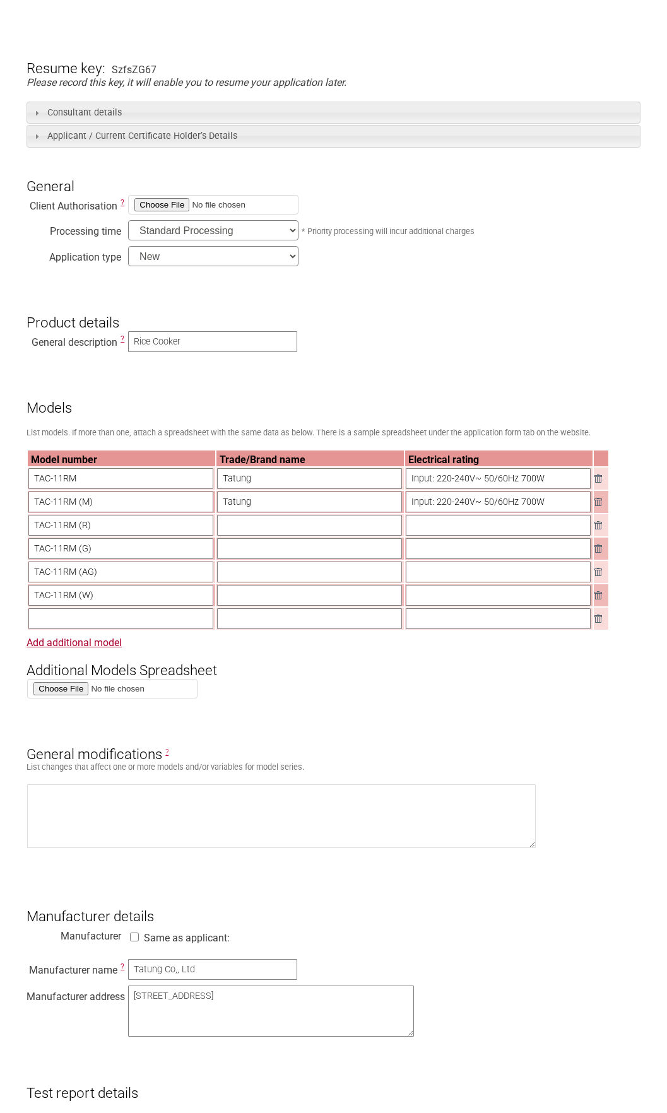
scroll to position [189, 0]
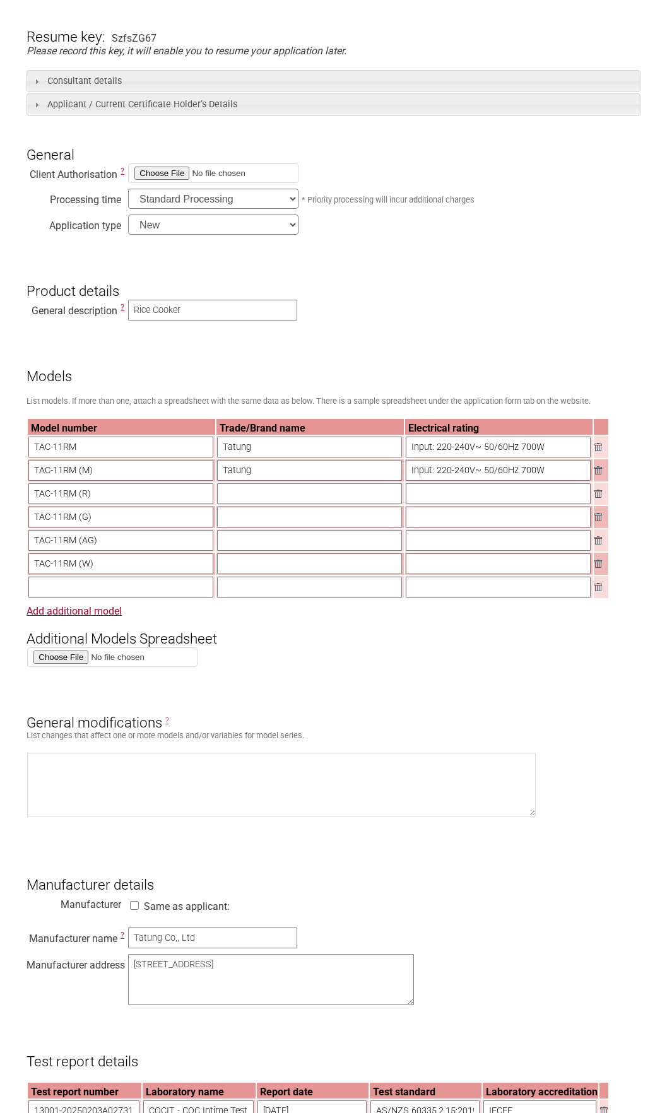
click at [172, 593] on input "text" at bounding box center [120, 587] width 185 height 21
paste input "TAC-11RM (IG)"
type input "TAC-11RM (IG)"
click at [119, 617] on link "Add additional model" at bounding box center [74, 611] width 95 height 12
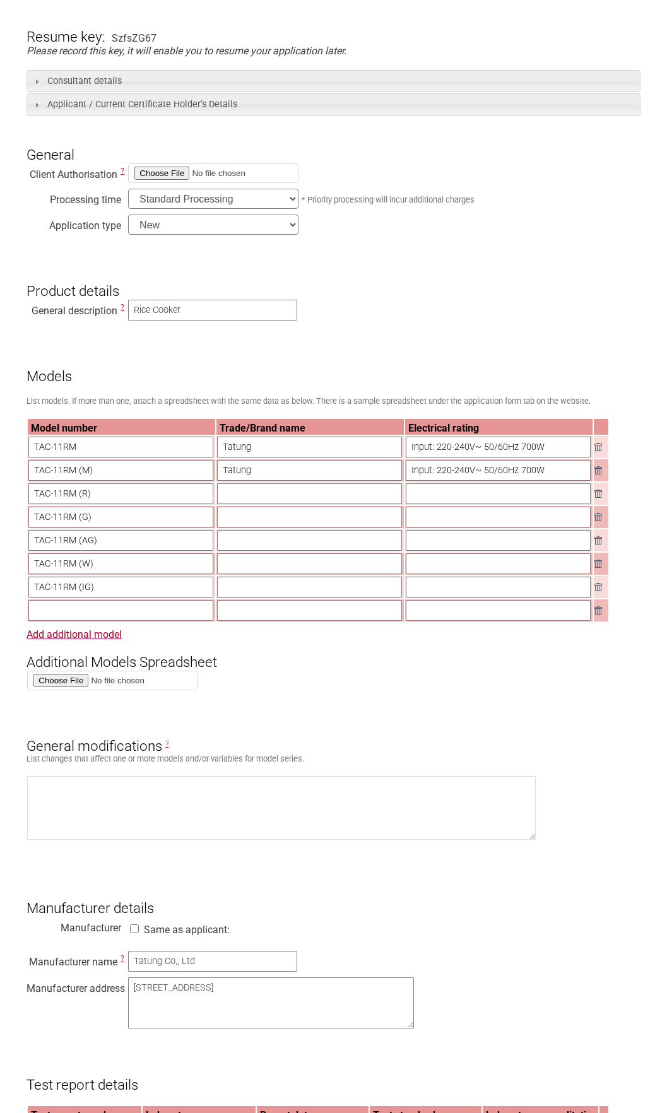
click at [110, 615] on input "text" at bounding box center [120, 610] width 185 height 21
paste input "TAC-06RM"
type input "TAC-06RM"
click at [97, 640] on link "Add additional model" at bounding box center [74, 634] width 95 height 12
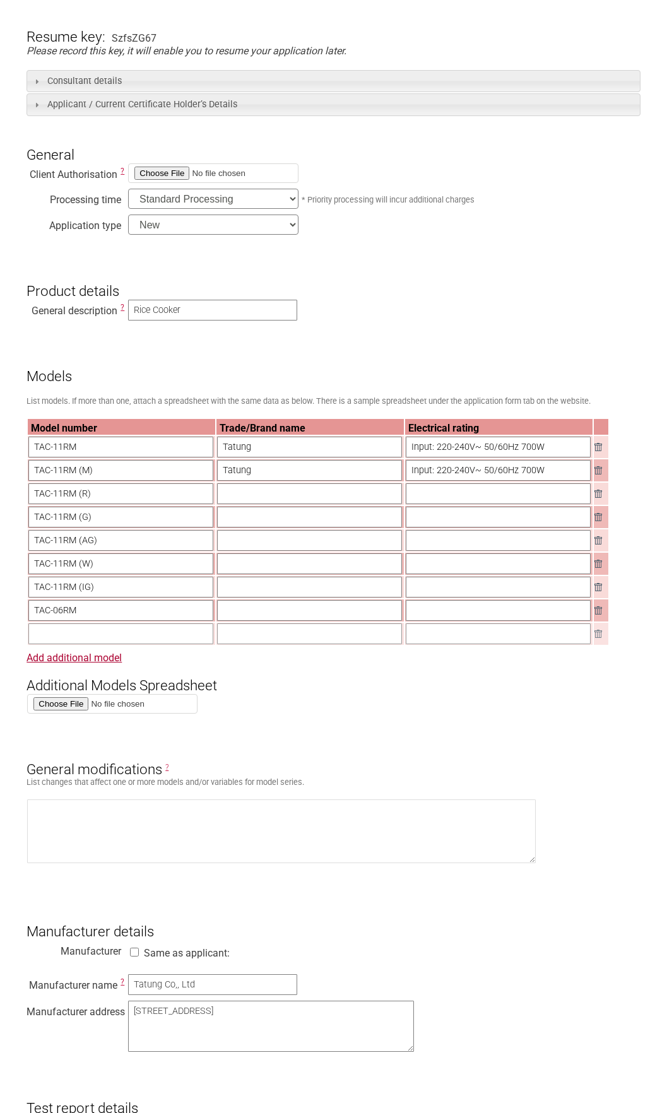
click at [95, 639] on input "text" at bounding box center [120, 633] width 185 height 21
paste input "TAC-06RM (M)"
type input "TAC-06RM (M)"
click at [113, 664] on link "Add additional model" at bounding box center [74, 658] width 95 height 12
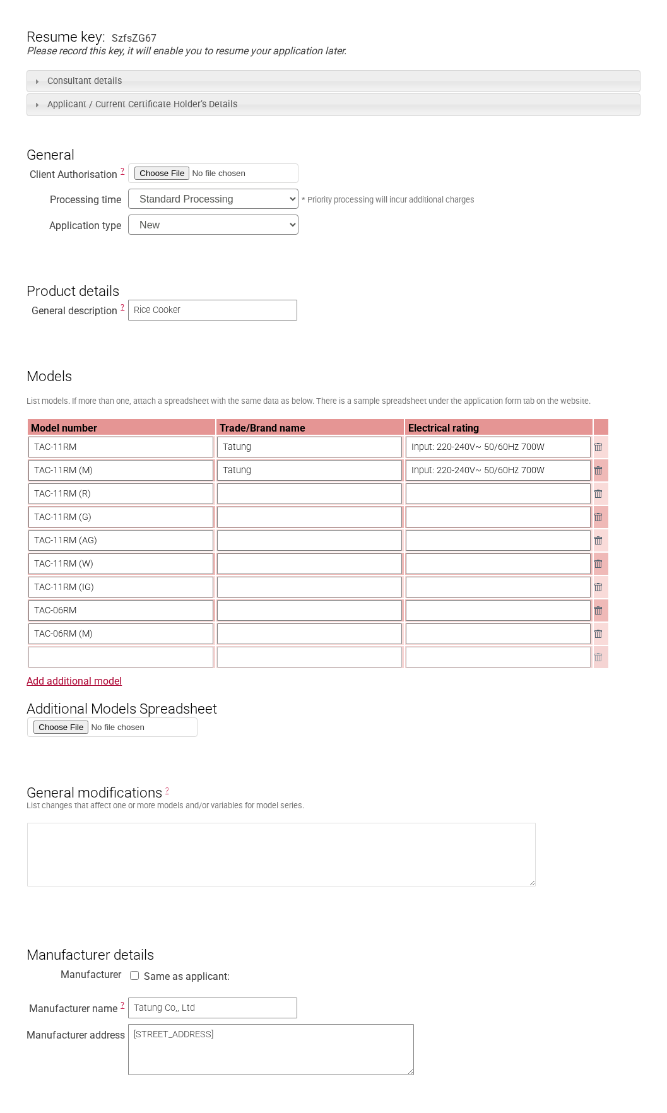
click at [110, 661] on input "text" at bounding box center [120, 657] width 185 height 21
paste input "TAC-06RM (R)"
type input "TAC-06RM (R)"
click at [91, 687] on link "Add additional model" at bounding box center [74, 681] width 95 height 12
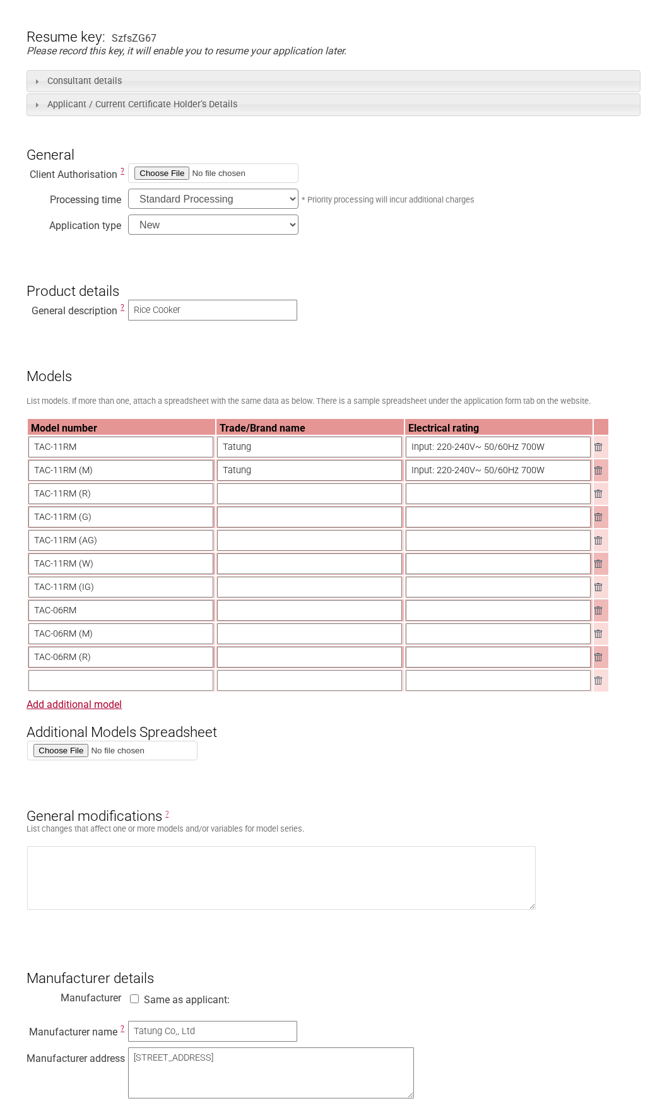
click at [90, 691] on input "text" at bounding box center [120, 680] width 185 height 21
paste input "TAC-06RM (G)"
type input "TAC-06RM (G)"
click at [114, 711] on link "Add additional model" at bounding box center [74, 705] width 95 height 12
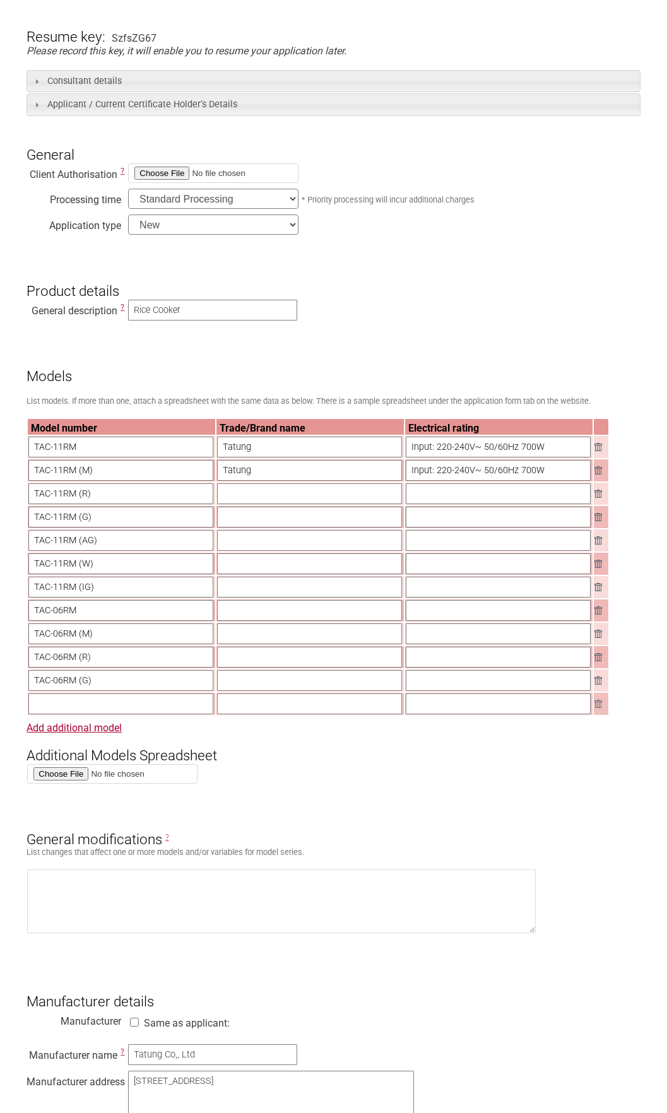
click at [112, 714] on input "text" at bounding box center [120, 703] width 185 height 21
paste input "TAC-06RM (AG)"
type input "TAC-06RM (AG)"
click at [110, 734] on link "Add additional model" at bounding box center [74, 728] width 95 height 12
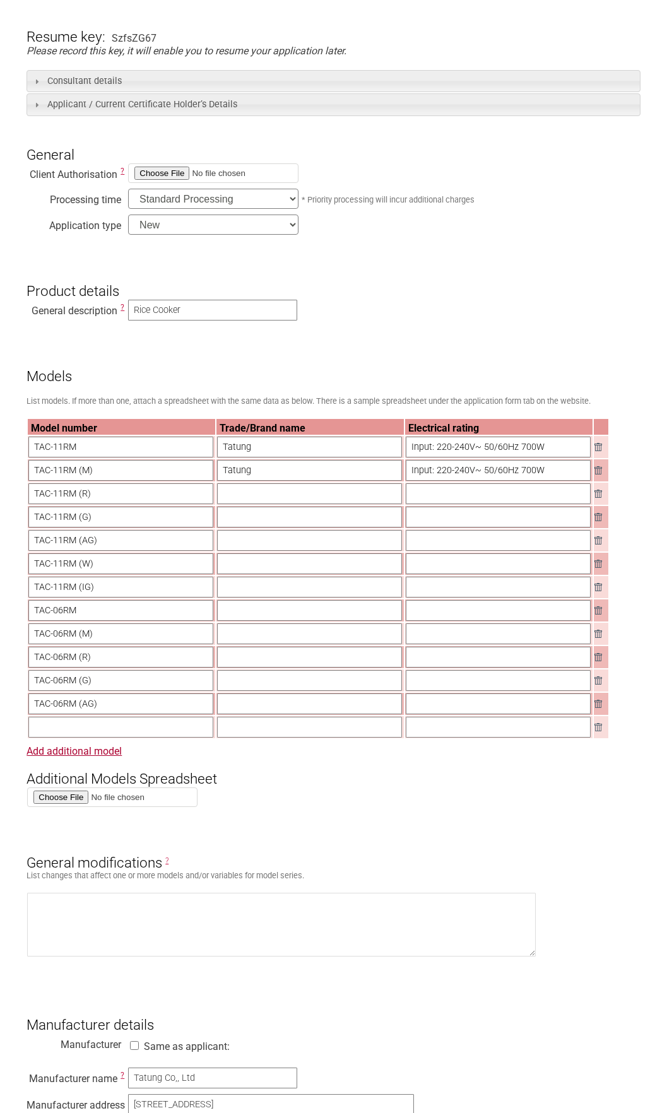
click at [107, 734] on input "text" at bounding box center [120, 727] width 185 height 21
paste input "TAC-06RM (W)"
type input "TAC-06RM (W)"
click at [114, 757] on link "Add additional model" at bounding box center [74, 751] width 95 height 12
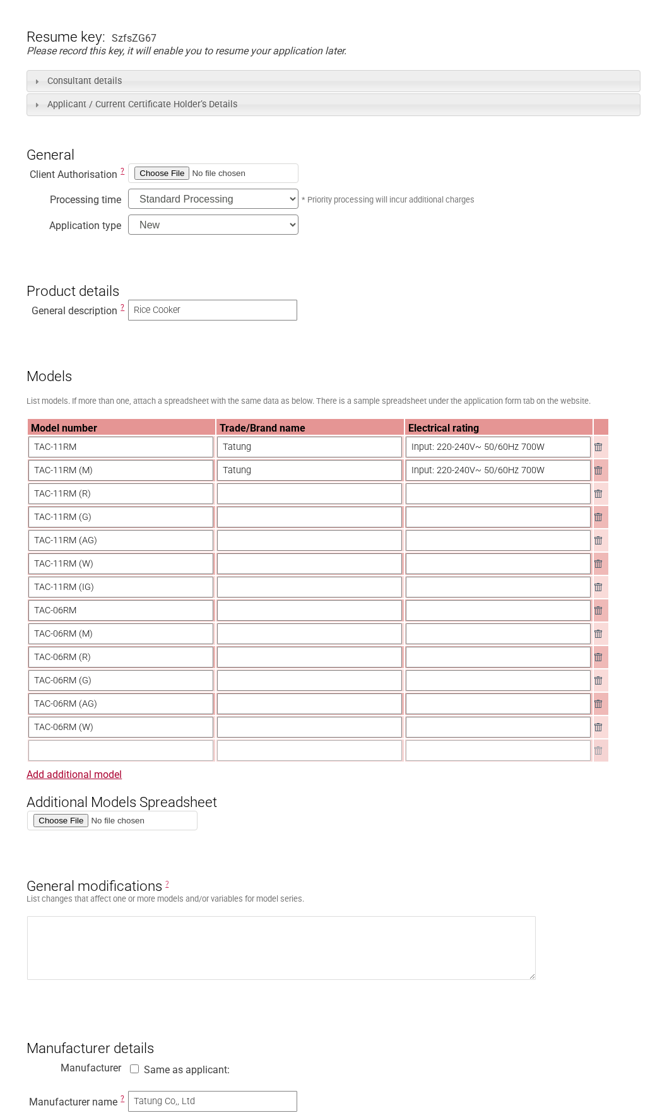
click at [118, 757] on input "text" at bounding box center [120, 750] width 185 height 21
paste input "TAC-06RM (IG)"
type input "TAC-06RM (IG)"
click at [343, 467] on input "Tatung" at bounding box center [309, 470] width 185 height 21
click at [318, 495] on input "text" at bounding box center [309, 493] width 185 height 21
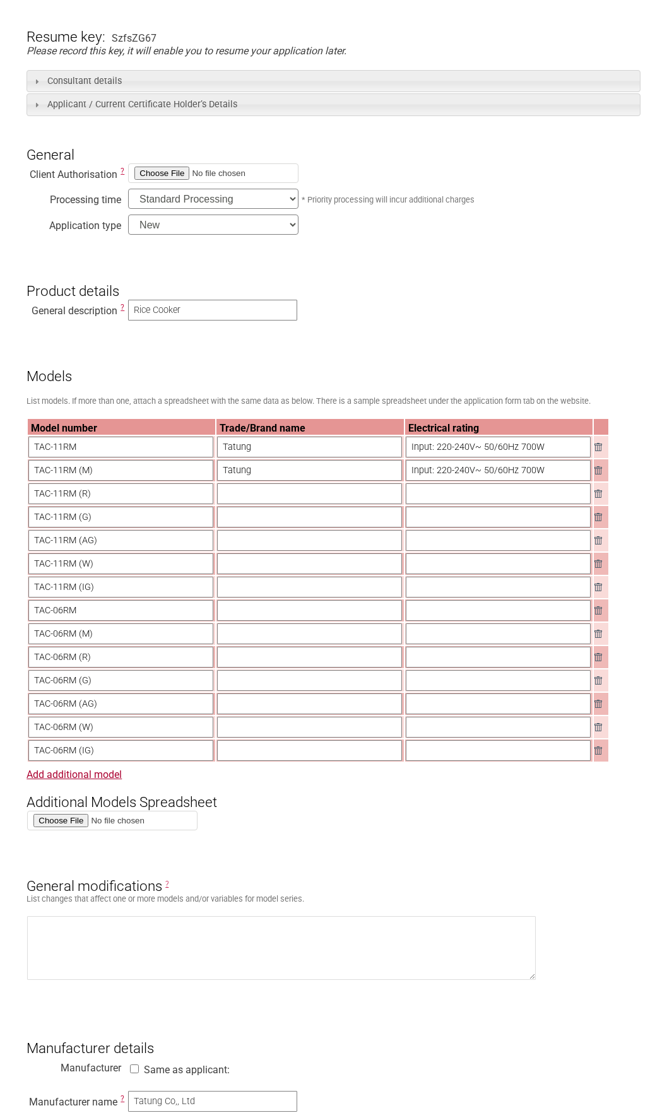
paste input "Tatung"
type input "Tatung"
click at [312, 519] on input "text" at bounding box center [309, 517] width 185 height 21
paste input "Tatung"
type input "Tatung"
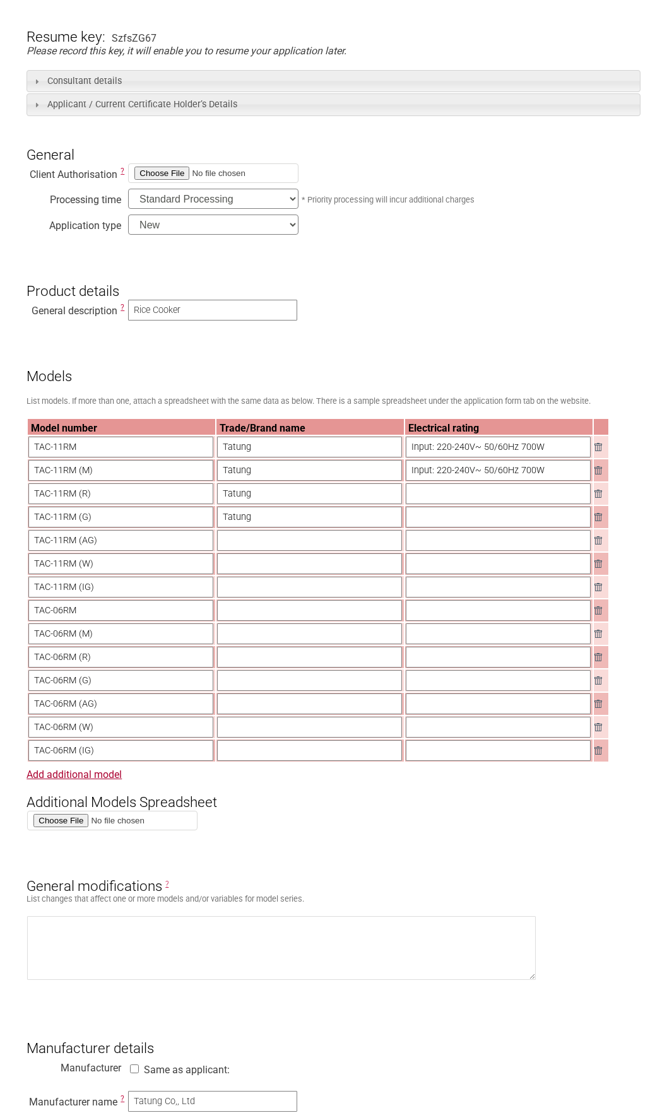
click at [310, 542] on input "text" at bounding box center [309, 540] width 185 height 21
paste input "Tatung"
type input "Tatung"
click at [296, 572] on input "text" at bounding box center [309, 563] width 185 height 21
paste input "Tatung"
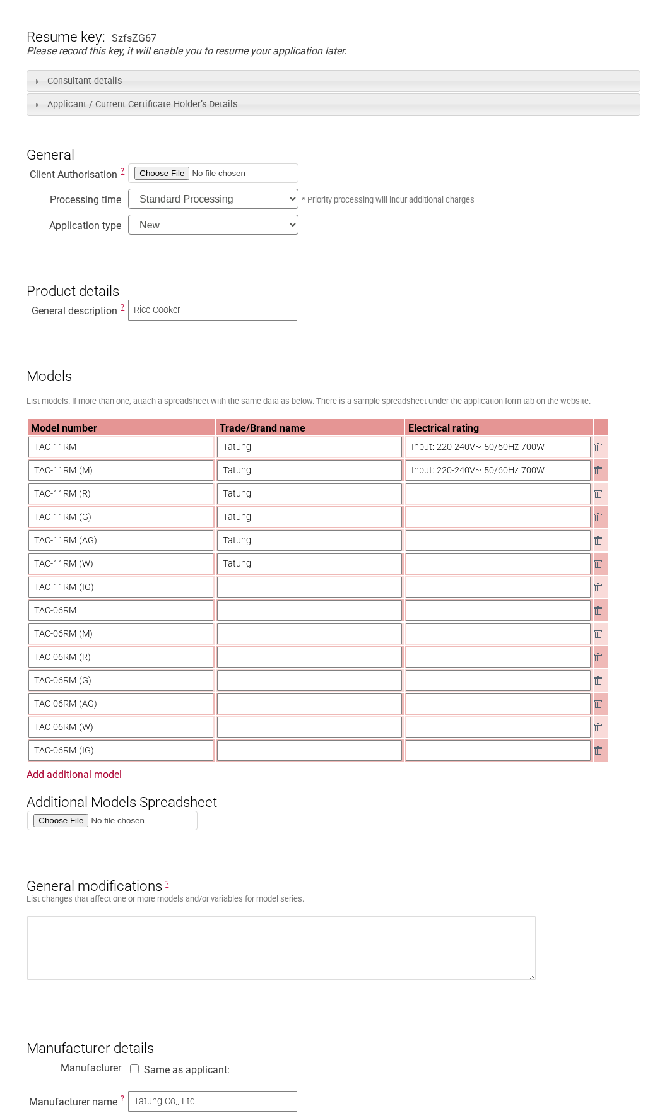
type input "Tatung"
click at [293, 591] on input "text" at bounding box center [309, 587] width 185 height 21
paste input "Tatung"
type input "Tatung"
click at [292, 615] on input "text" at bounding box center [309, 610] width 185 height 21
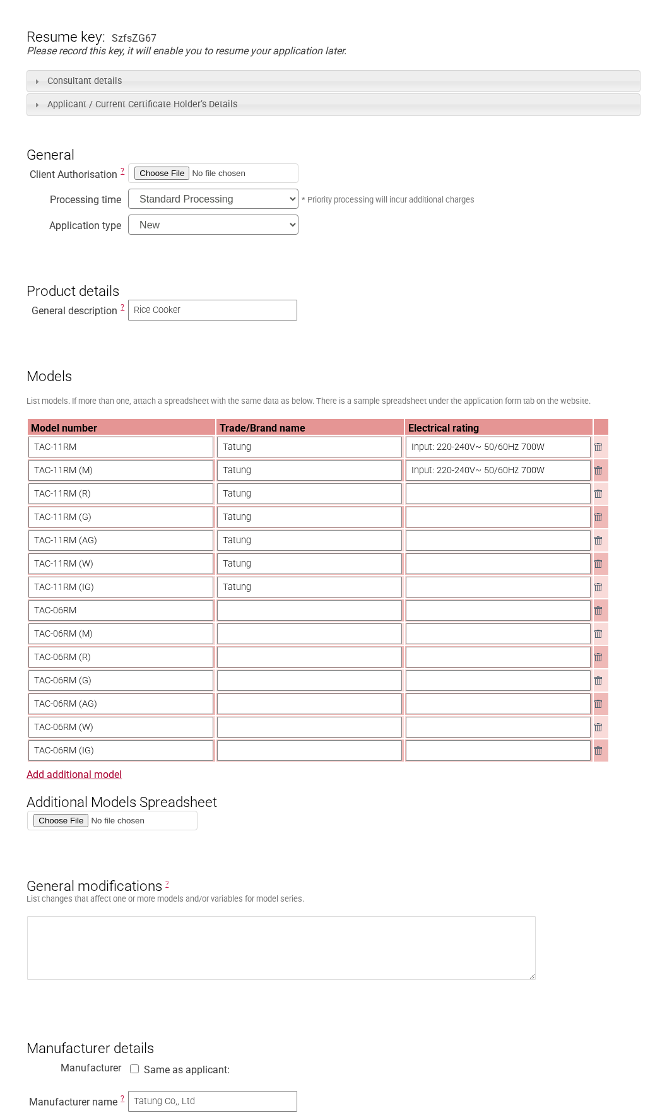
paste input "Tatung"
type input "Tatung"
click at [302, 644] on input "text" at bounding box center [309, 633] width 185 height 21
paste input "Tatung"
type input "Tatung"
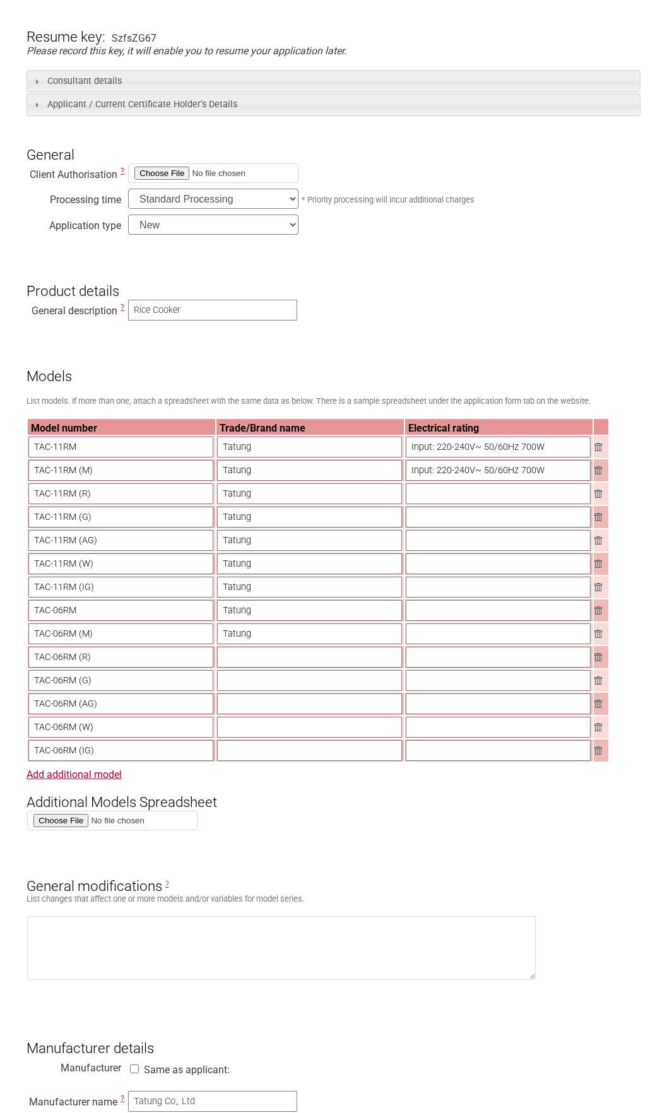
click at [302, 663] on input "text" at bounding box center [309, 657] width 185 height 21
paste input "Tatung"
type input "Tatung"
click at [301, 686] on input "text" at bounding box center [309, 680] width 185 height 21
paste input "Tatung"
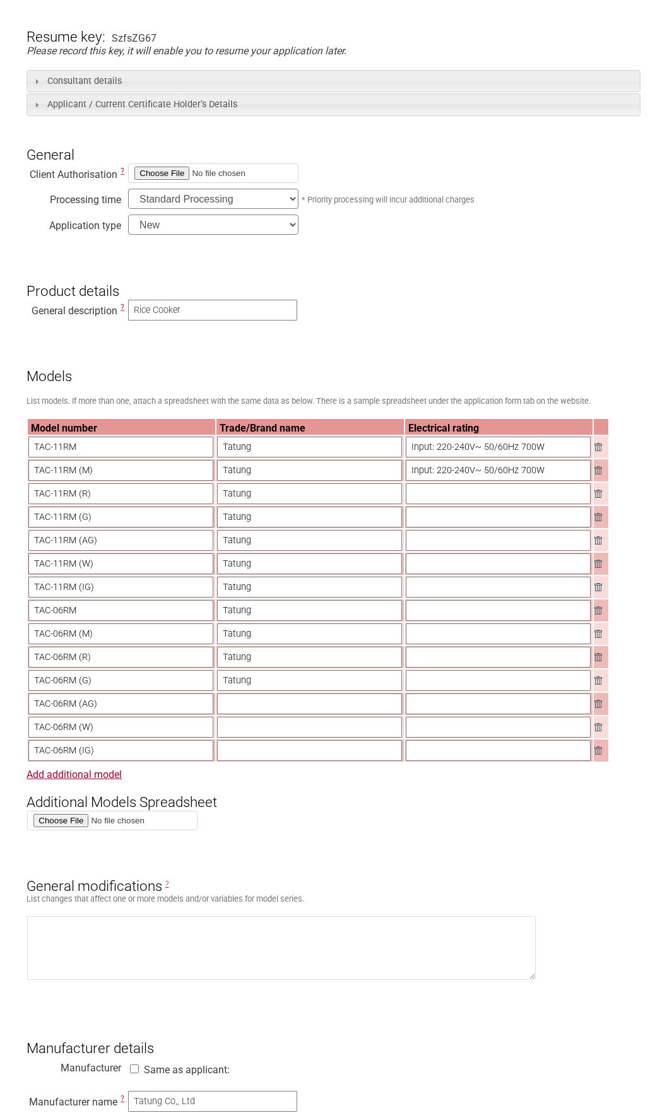
type input "Tatung"
click at [299, 710] on input "text" at bounding box center [309, 703] width 185 height 21
paste input "Tatung"
type input "Tatung"
click at [295, 735] on input "text" at bounding box center [309, 727] width 185 height 21
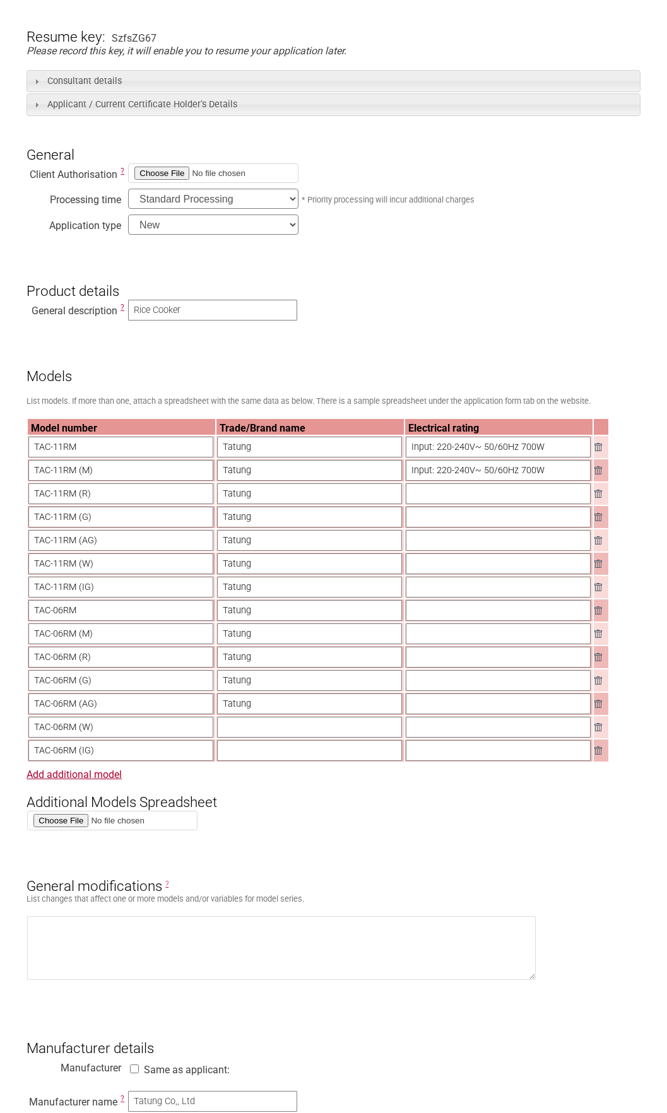
paste input "Tatung"
type input "Tatung"
click at [298, 761] on input "text" at bounding box center [309, 750] width 185 height 21
paste input "Tatung"
type input "Tatung"
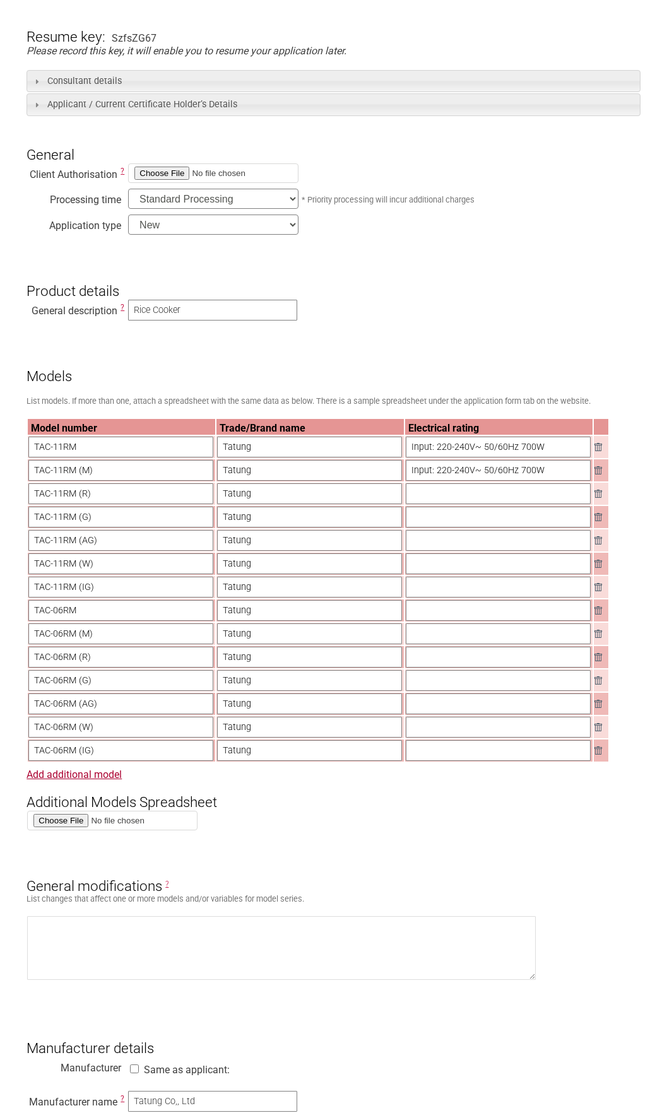
click at [536, 469] on input "Input: 220-240V~ 50/60Hz 700W" at bounding box center [498, 470] width 185 height 21
click at [509, 502] on input "text" at bounding box center [498, 493] width 185 height 21
paste input "Input: 220-240V~ 50/60Hz 700W"
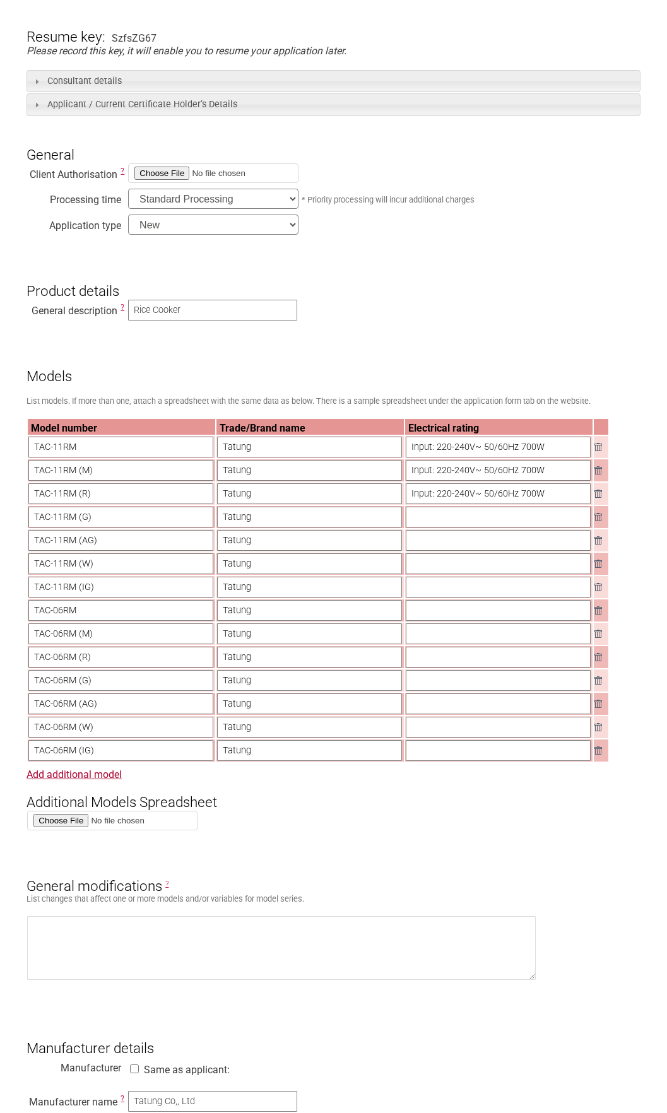
type input "Input: 220-240V~ 50/60Hz 700W"
click at [488, 526] on input "text" at bounding box center [498, 517] width 185 height 21
paste input "Input: 220-240V~ 50/60Hz 700W"
type input "Input: 220-240V~ 50/60Hz 700W"
click at [483, 548] on input "text" at bounding box center [498, 540] width 185 height 21
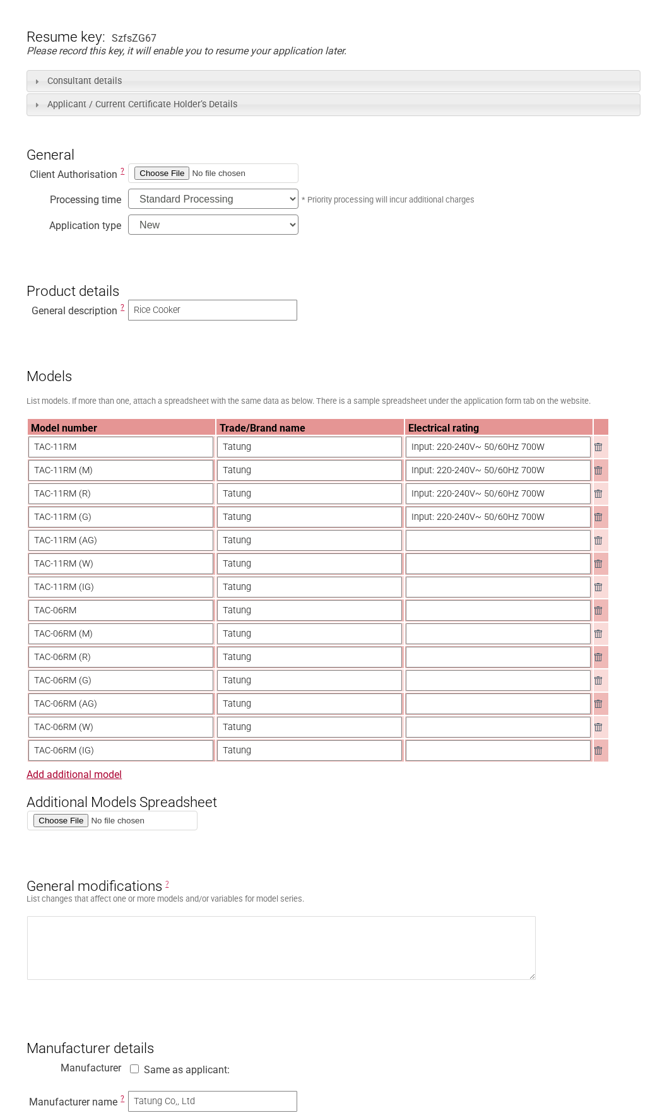
paste input "Input: 220-240V~ 50/60Hz 700W"
type input "Input: 220-240V~ 50/60Hz 700W"
click at [472, 571] on input "text" at bounding box center [498, 563] width 185 height 21
paste input "Input: 220-240V~ 50/60Hz 700W"
type input "Input: 220-240V~ 50/60Hz 700W"
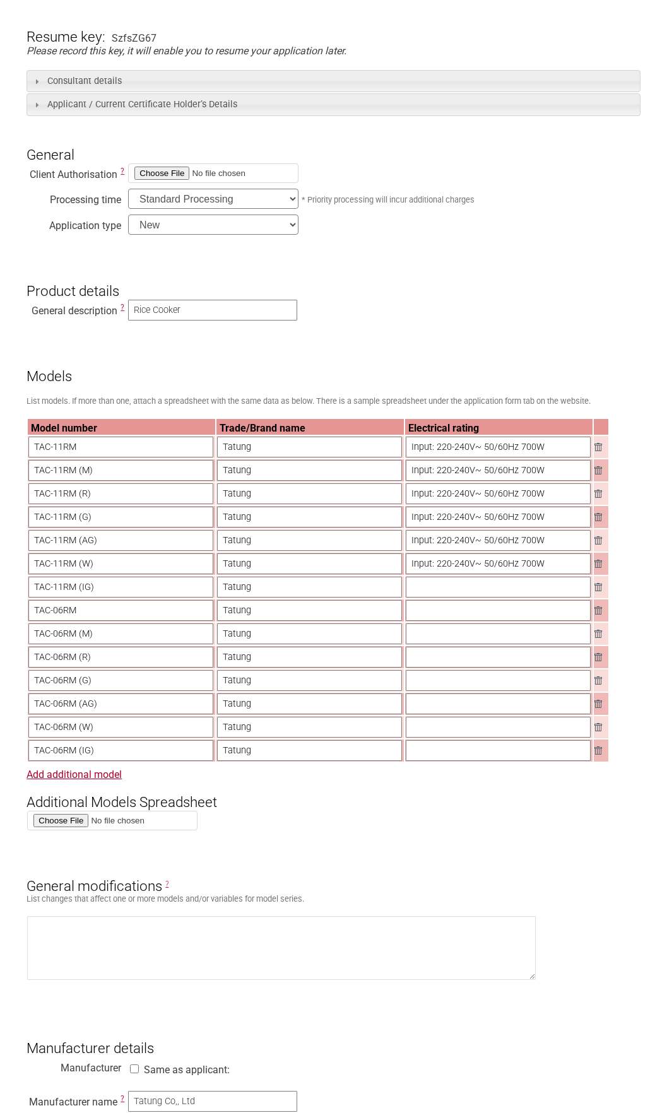
click at [467, 598] on input "text" at bounding box center [498, 587] width 185 height 21
paste input "Input: 220-240V~ 50/60Hz 700W"
type input "Input: 220-240V~ 50/60Hz 700W"
click at [495, 613] on input "text" at bounding box center [498, 610] width 185 height 21
paste input "Input: 220-240V~ 50/60Hz 600W"
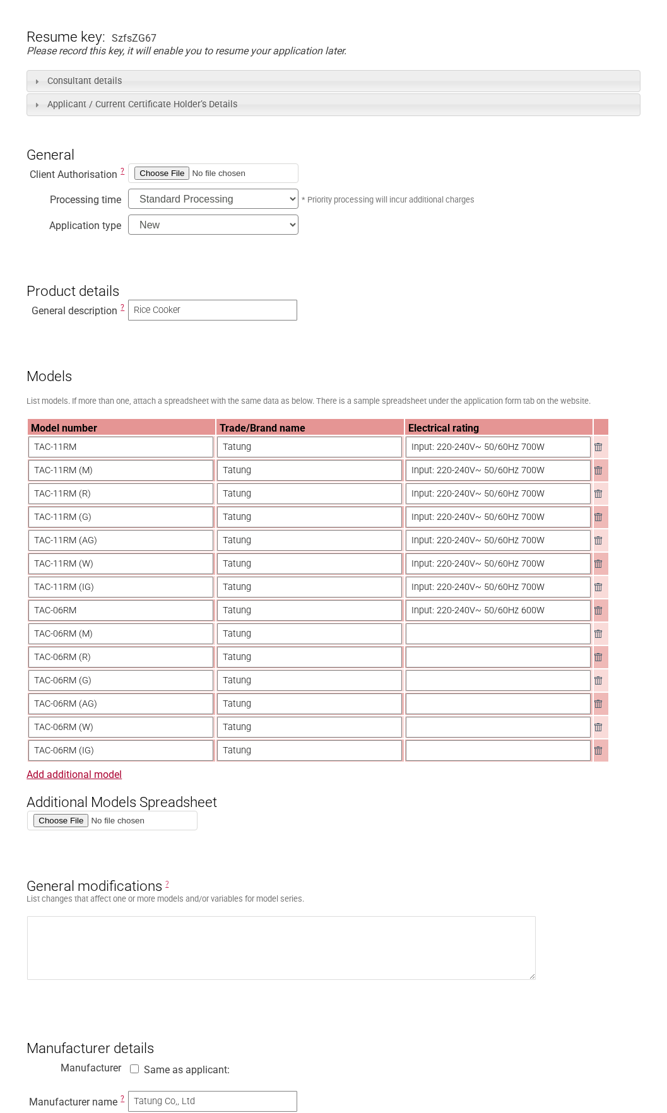
type input "Input: 220-240V~ 50/60Hz 600W"
click at [498, 630] on table "Model number Trade/Brand name Electrical rating TAC-11RM Tatung Input: 220-240V…" at bounding box center [318, 590] width 583 height 345
click at [500, 640] on input "text" at bounding box center [498, 633] width 185 height 21
paste input "Input: 220-240V~ 50/60Hz 600W"
type input "Input: 220-240V~ 50/60Hz 600W"
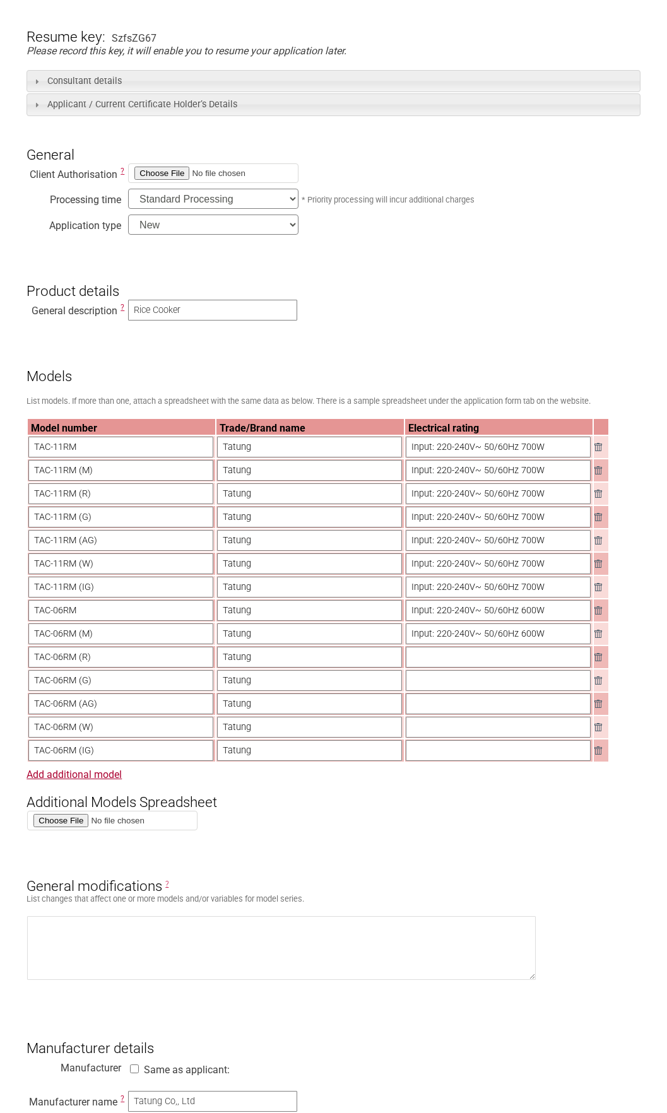
click at [496, 668] on input "text" at bounding box center [498, 657] width 185 height 21
paste input "Input: 220-240V~ 50/60Hz 600W"
type input "Input: 220-240V~ 50/60Hz 600W"
click at [466, 689] on input "text" at bounding box center [498, 680] width 185 height 21
paste input "Input: 220-240V~ 50/60Hz 600W"
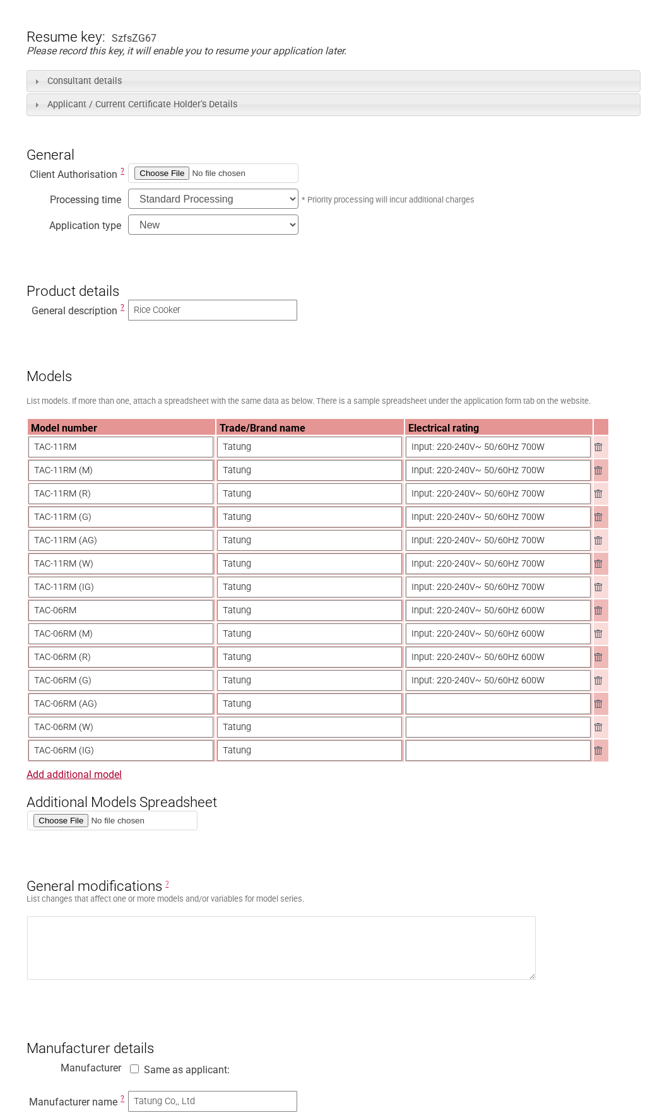
type input "Input: 220-240V~ 50/60Hz 600W"
click at [445, 712] on input "text" at bounding box center [498, 703] width 185 height 21
paste input "Input: 220-240V~ 50/60Hz 600W"
type input "Input: 220-240V~ 50/60Hz 600W"
click at [437, 733] on input "text" at bounding box center [498, 727] width 185 height 21
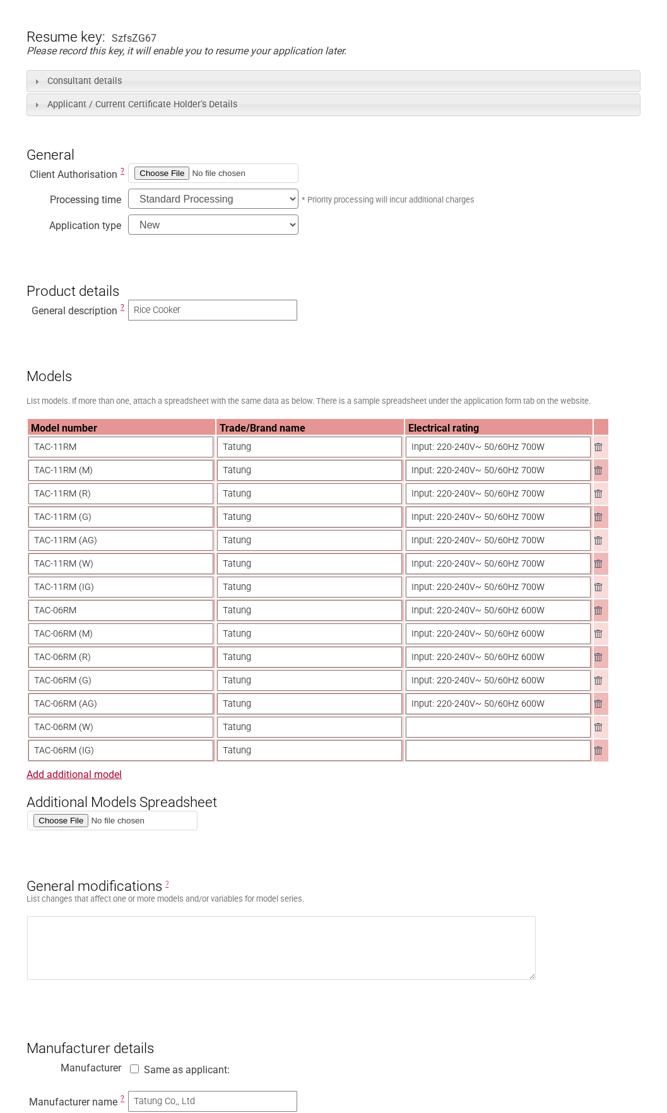
paste
type input "Input: 220-240V~ 50/60Hz 600W"
click at [436, 754] on input "text" at bounding box center [498, 750] width 185 height 21
click at [425, 756] on input "Input: 220-240V~ 50/60Hz 600W" at bounding box center [498, 750] width 185 height 21
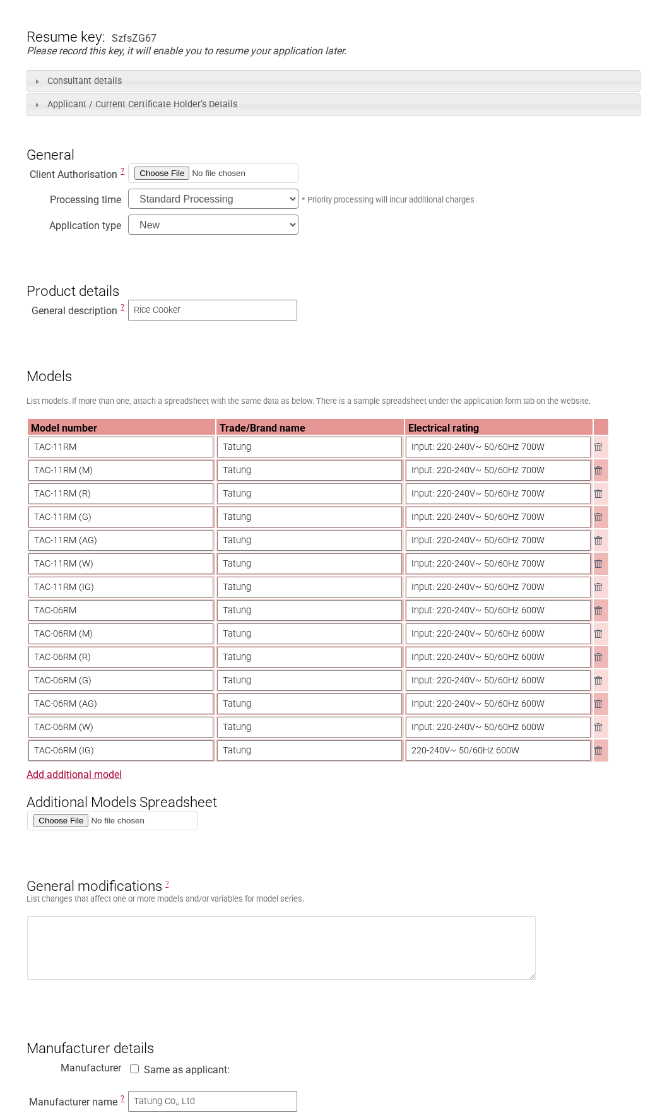
type input "220-240V~ 50/60Hz 600W"
click at [422, 738] on input "Input: 220-240V~ 50/60Hz 600W" at bounding box center [498, 727] width 185 height 21
type input "220-240V~ 50/60Hz 600W"
click at [415, 714] on input "Input: 220-240V~ 50/60Hz 600W" at bounding box center [498, 703] width 185 height 21
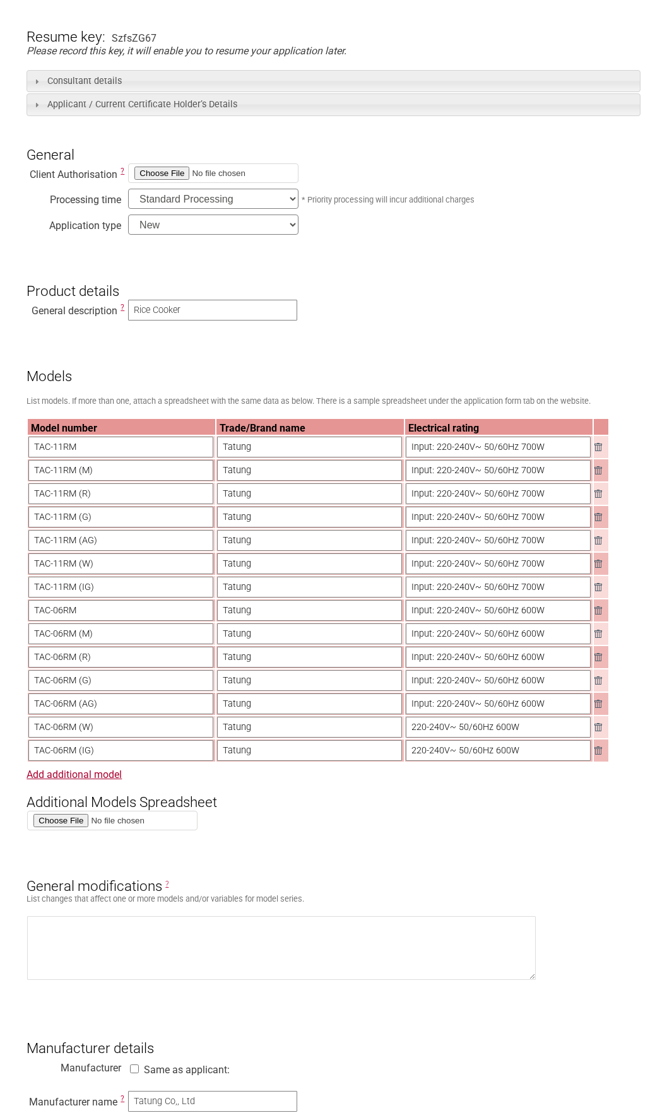
click at [415, 714] on input "Input: 220-240V~ 50/60Hz 600W" at bounding box center [498, 703] width 185 height 21
type input "220-240V~ 50/60Hz 600W"
click at [420, 691] on input "Input: 220-240V~ 50/60Hz 600W" at bounding box center [498, 680] width 185 height 21
type input "220-240V~ 50/60Hz 600W"
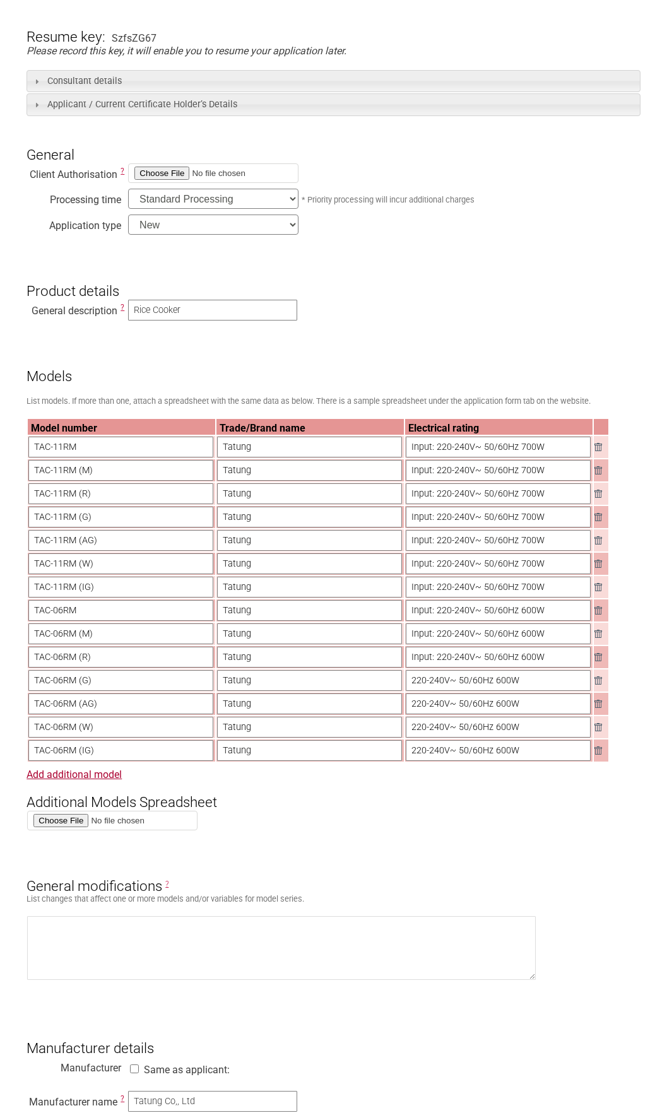
click at [417, 668] on input "Input: 220-240V~ 50/60Hz 600W" at bounding box center [498, 657] width 185 height 21
type input "220-240V~ 50/60Hz 600W"
click at [416, 644] on input "Input: 220-240V~ 50/60Hz 600W" at bounding box center [498, 633] width 185 height 21
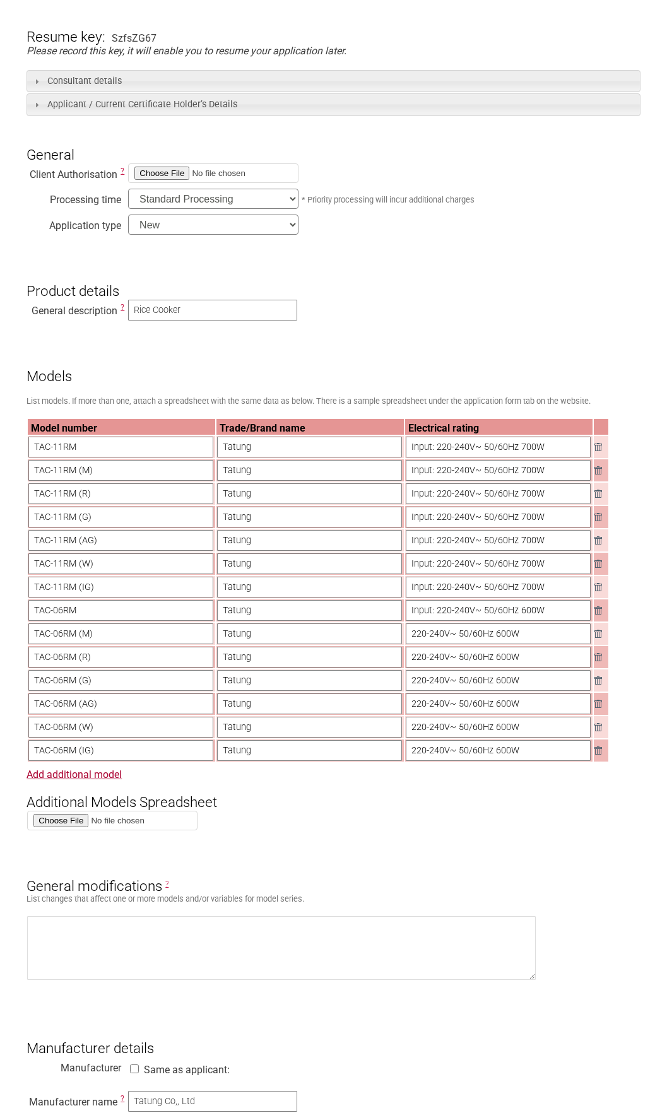
type input "220-240V~ 50/60Hz 600W"
click at [418, 621] on input "Input: 220-240V~ 50/60Hz 600W" at bounding box center [498, 610] width 185 height 21
type input "220-240V~ 50/60Hz 600W"
click at [416, 594] on input "Input: 220-240V~ 50/60Hz 700W" at bounding box center [498, 587] width 185 height 21
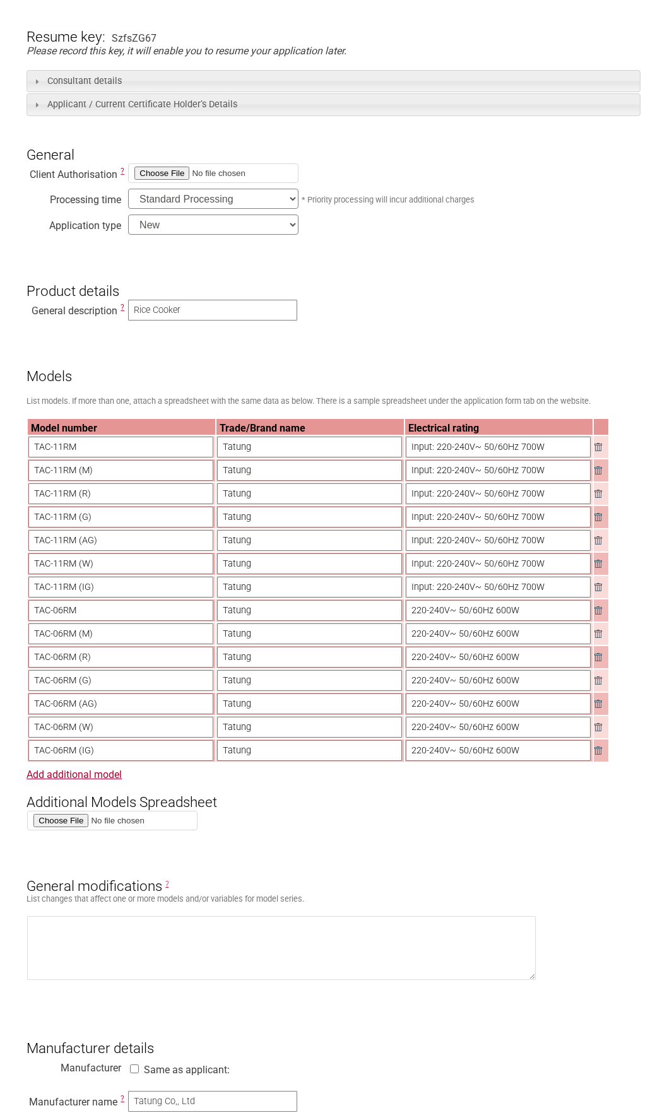
click at [416, 594] on input "Input: 220-240V~ 50/60Hz 700W" at bounding box center [498, 587] width 185 height 21
type input "220-240V~ 50/60Hz 700W"
click at [416, 574] on input "Input: 220-240V~ 50/60Hz 700W" at bounding box center [498, 563] width 185 height 21
type input "220-240V~ 50/60Hz 700W"
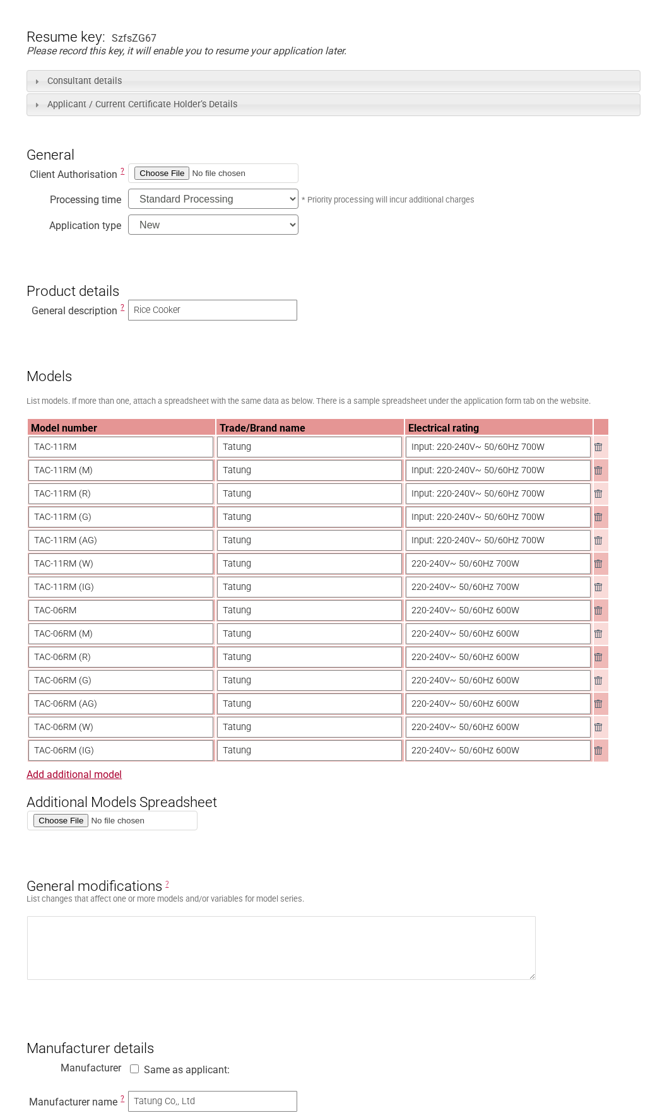
click at [420, 546] on input "Input: 220-240V~ 50/60Hz 700W" at bounding box center [498, 540] width 185 height 21
type input "220-240V~ 50/60Hz 700W"
click at [419, 524] on input "Input: 220-240V~ 50/60Hz 700W" at bounding box center [498, 517] width 185 height 21
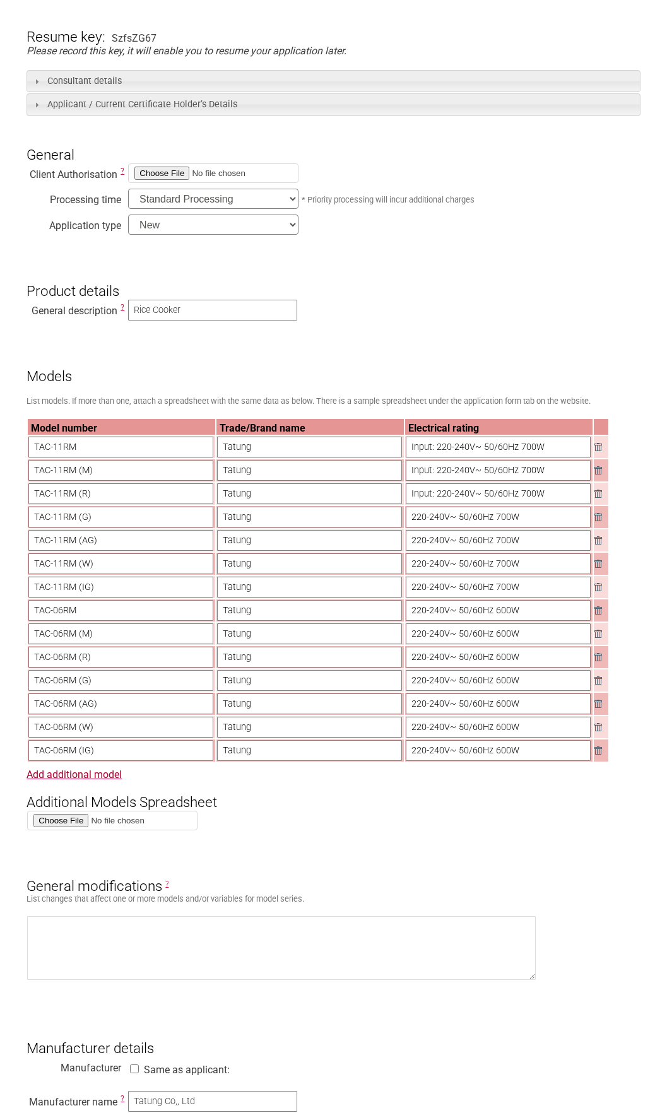
type input "220-240V~ 50/60Hz 700W"
click at [413, 504] on input "Input: 220-240V~ 50/60Hz 700W" at bounding box center [498, 493] width 185 height 21
type input "220-240V~ 50/60Hz 700W"
click at [418, 475] on input "Input: 220-240V~ 50/60Hz 700W" at bounding box center [498, 470] width 185 height 21
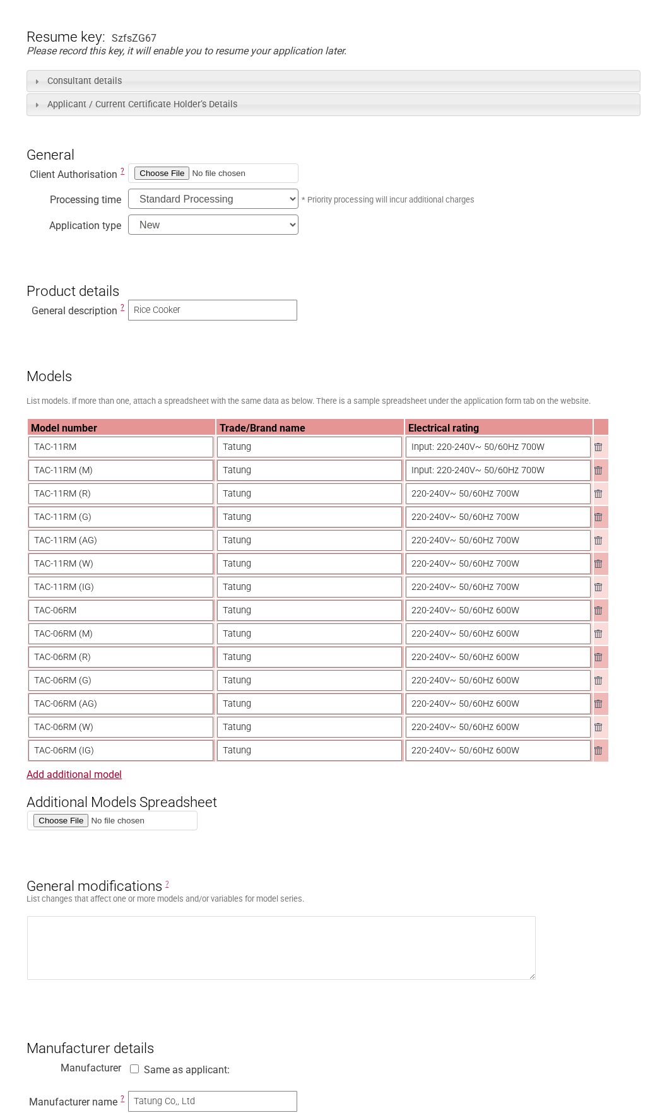
click at [418, 475] on input "Input: 220-240V~ 50/60Hz 700W" at bounding box center [498, 470] width 185 height 21
type input "220-240V~ 50/60Hz 700W"
click at [414, 455] on input "Input: 220-240V~ 50/60Hz 700W" at bounding box center [498, 447] width 185 height 21
type input "220-240V~ 50/60Hz 700W"
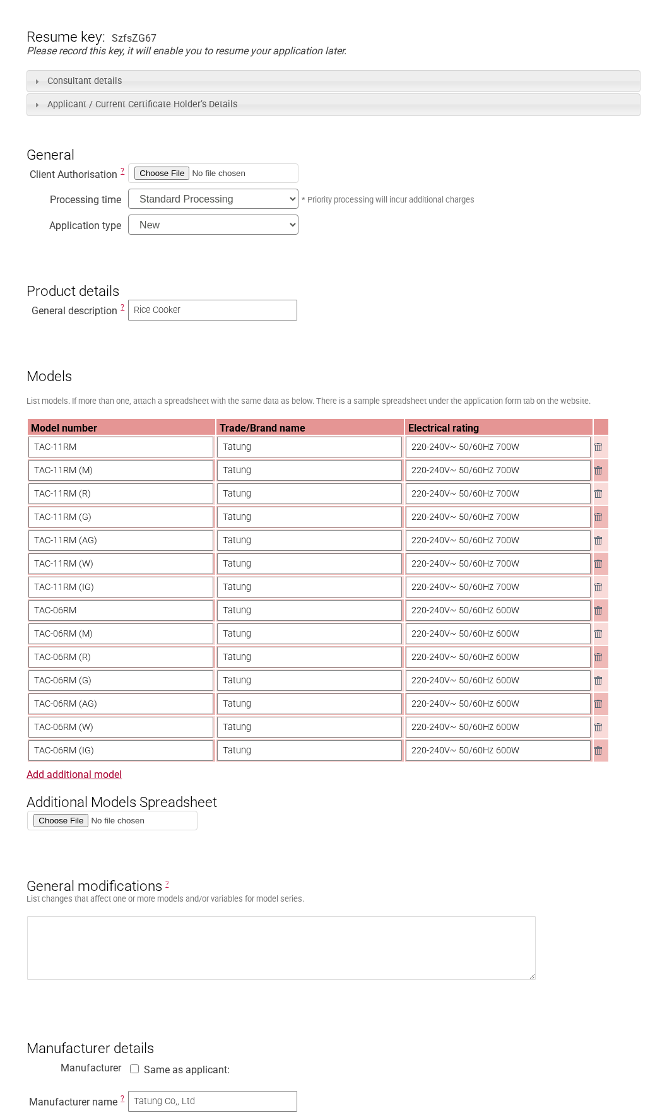
click at [515, 810] on h3 "Additional Models Spreadsheet" at bounding box center [333, 791] width 613 height 38
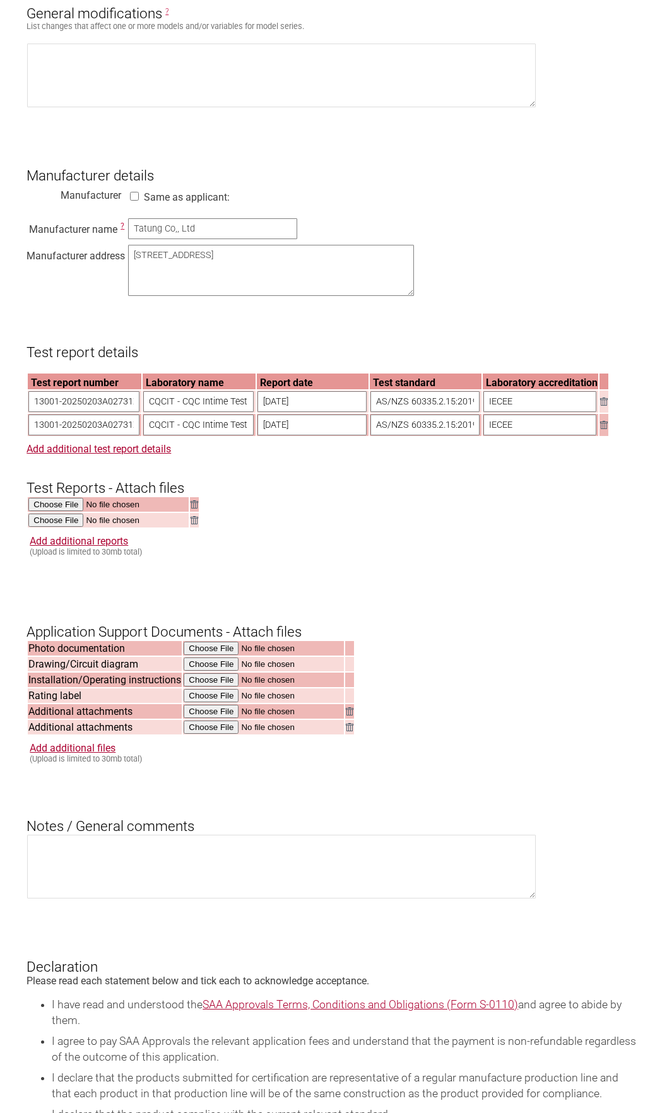
scroll to position [1073, 0]
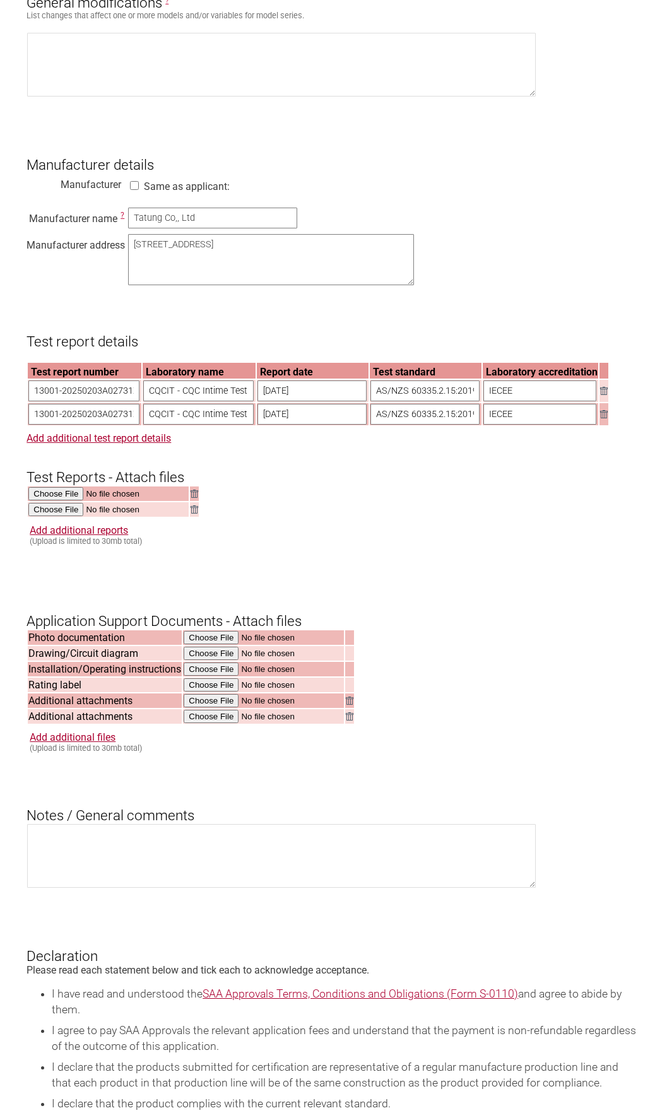
click at [531, 401] on input "IECEE" at bounding box center [539, 390] width 113 height 21
click at [534, 401] on input "IECEE CB Scheme" at bounding box center [539, 390] width 113 height 21
type input "IECEE CB Scheme"
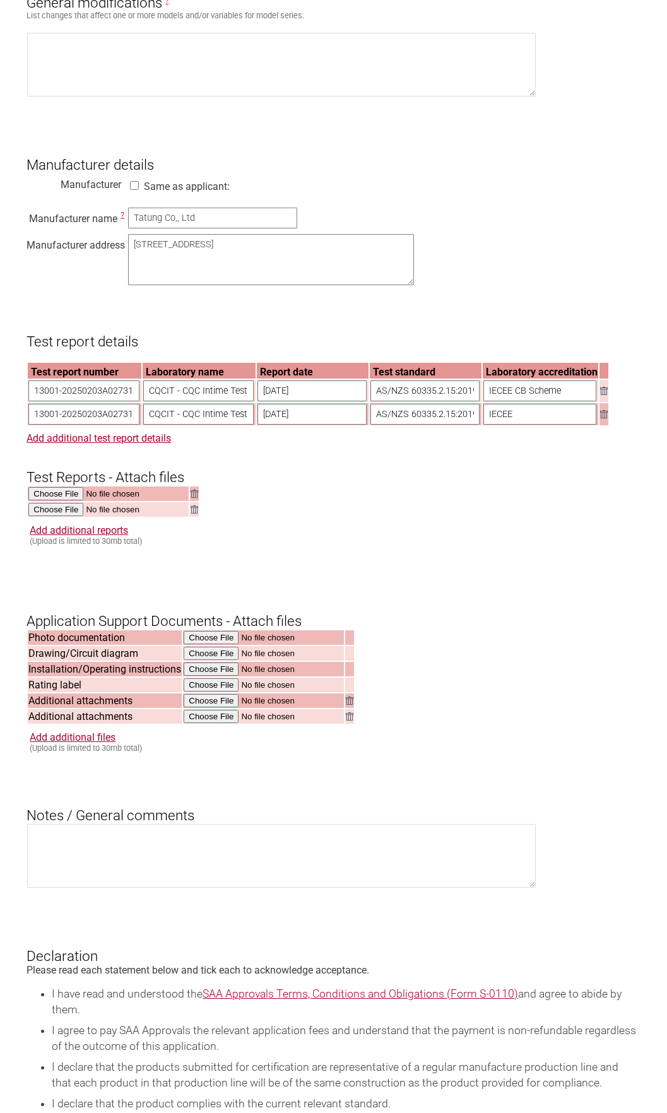
click at [558, 425] on input "IECEE" at bounding box center [539, 414] width 113 height 21
paste input "CB Scheme"
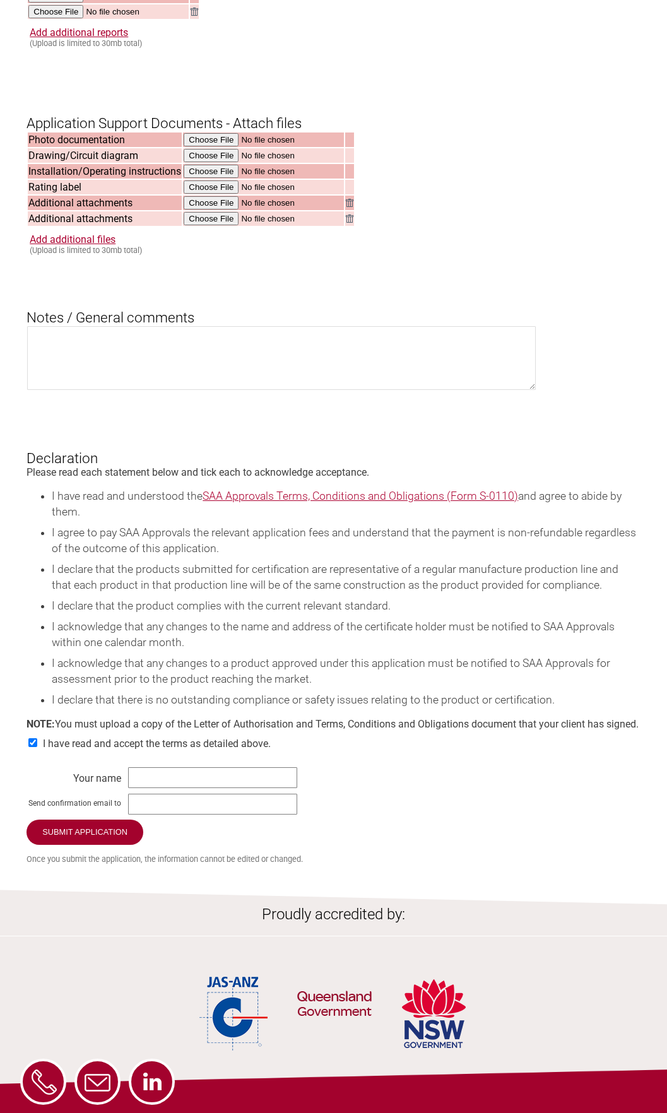
scroll to position [1767, 0]
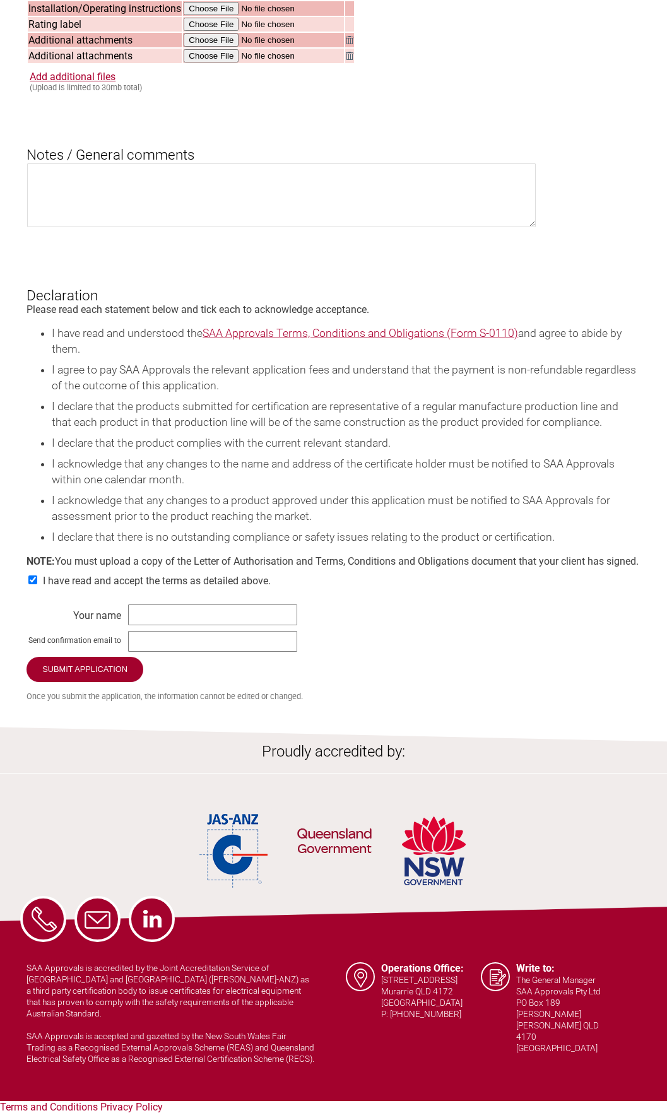
type input "IECEE CB Scheme"
click at [167, 622] on input "text" at bounding box center [212, 614] width 169 height 21
type input "[PERSON_NAME]"
type input "[PERSON_NAME][EMAIL_ADDRESS][DOMAIN_NAME]"
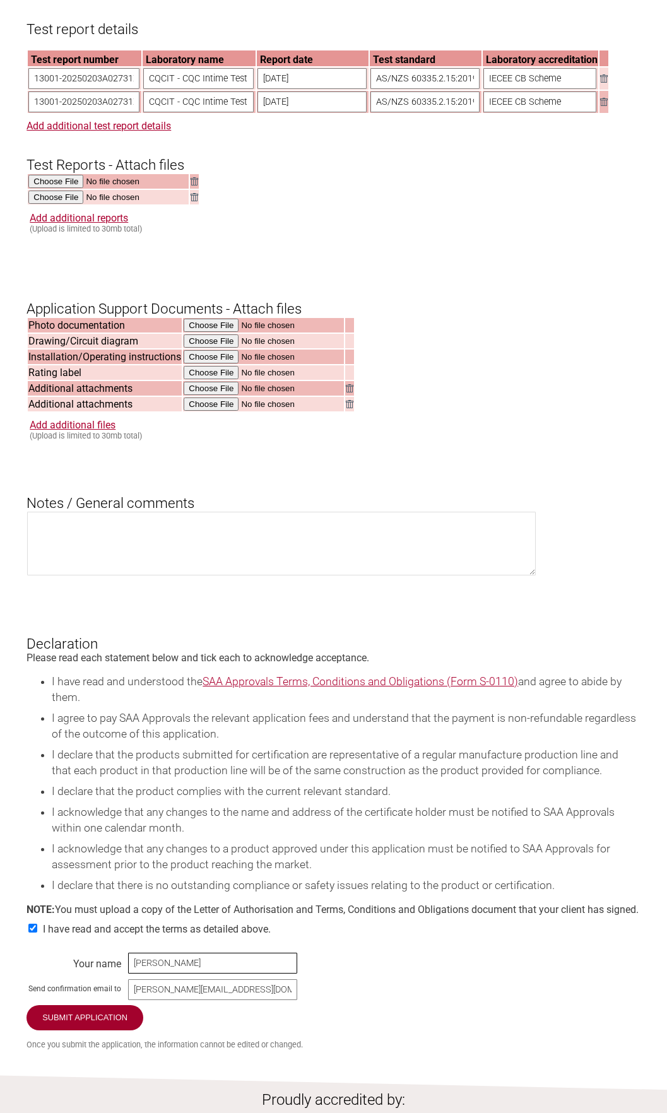
scroll to position [1388, 0]
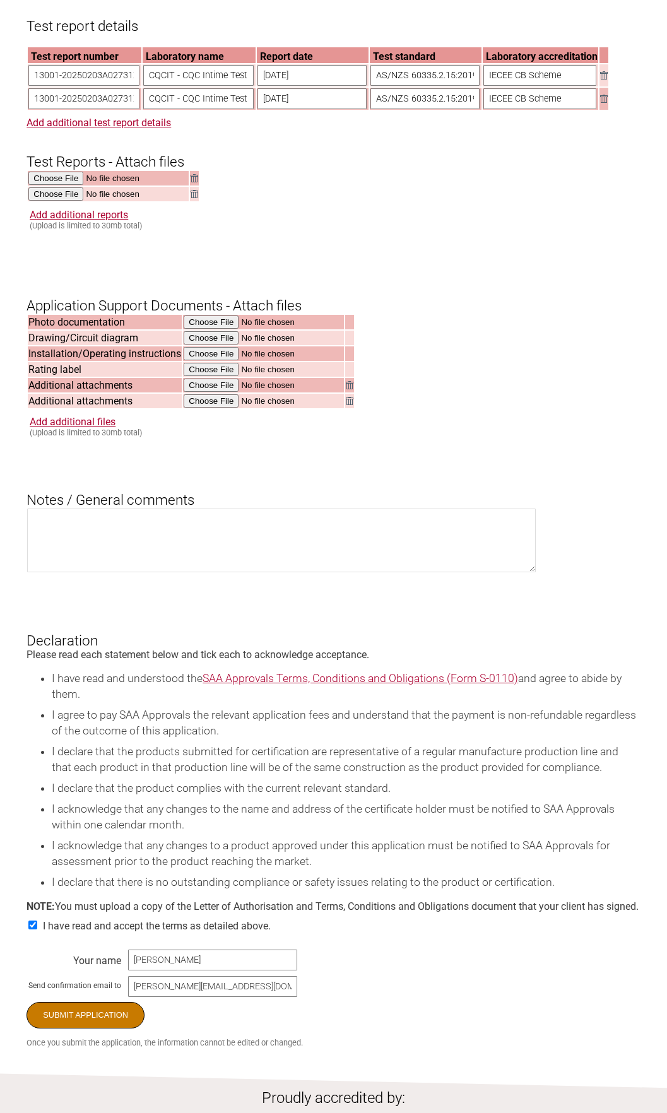
click at [105, 1029] on input "Submit Application" at bounding box center [86, 1015] width 118 height 27
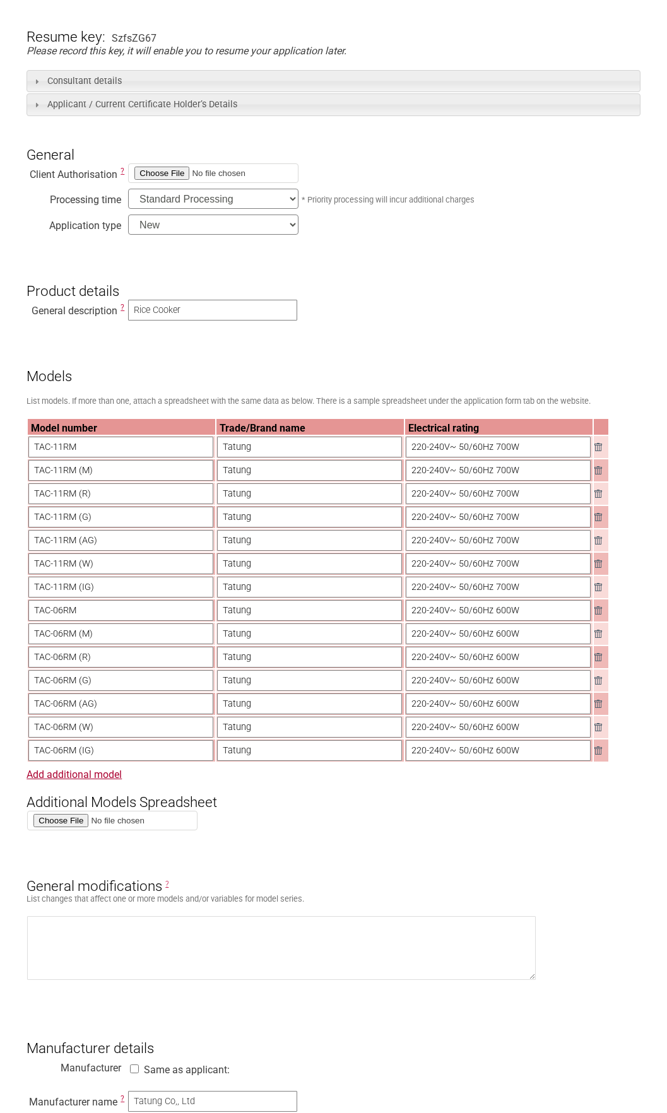
scroll to position [0, 0]
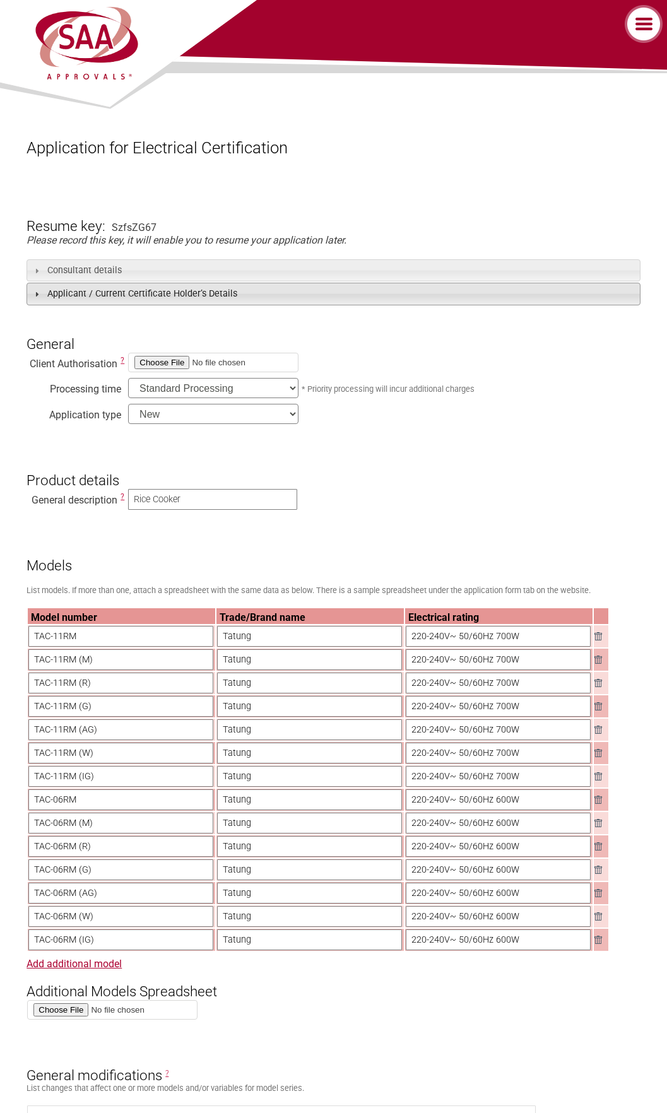
click at [76, 293] on h3 "Applicant / Current Certificate Holder’s Details" at bounding box center [333, 294] width 613 height 22
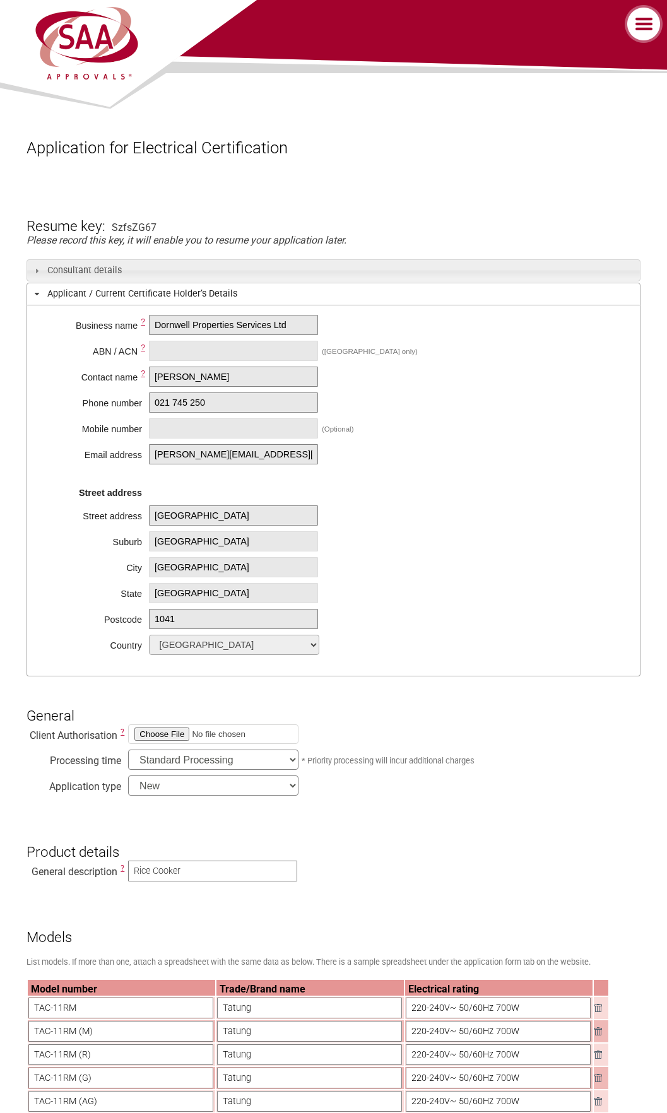
click at [76, 298] on h3 "Applicant / Current Certificate Holder’s Details" at bounding box center [333, 294] width 613 height 22
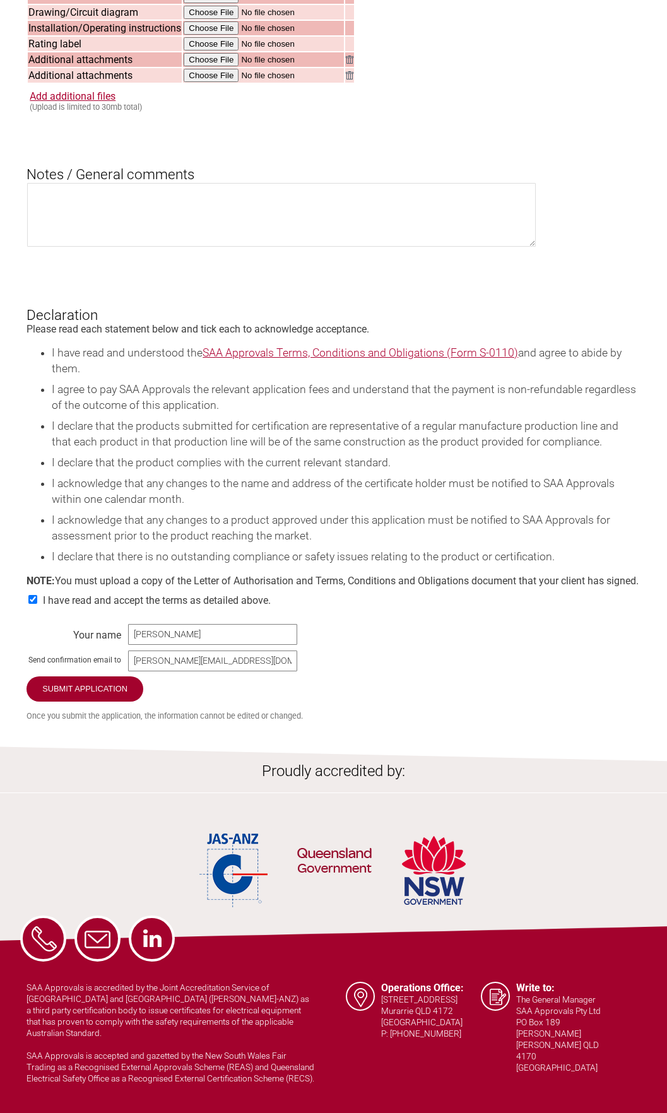
scroll to position [1772, 0]
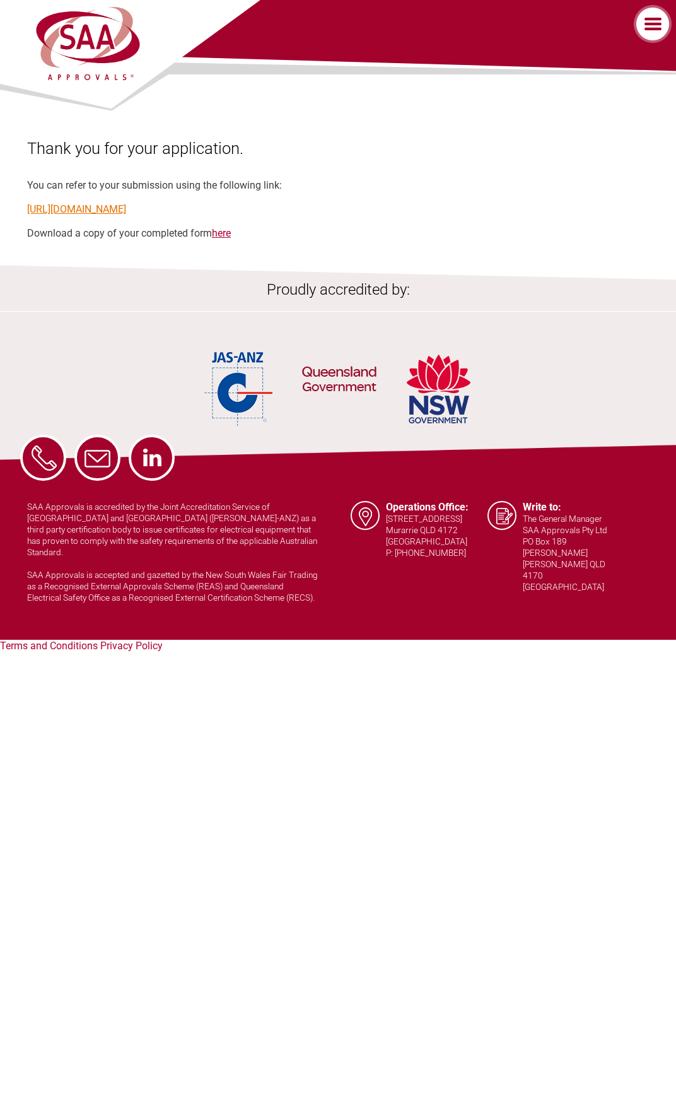
click at [126, 210] on link "https://applications.saaapprovals.com.au/application/?ro&key=SzfsZG67" at bounding box center [76, 209] width 99 height 12
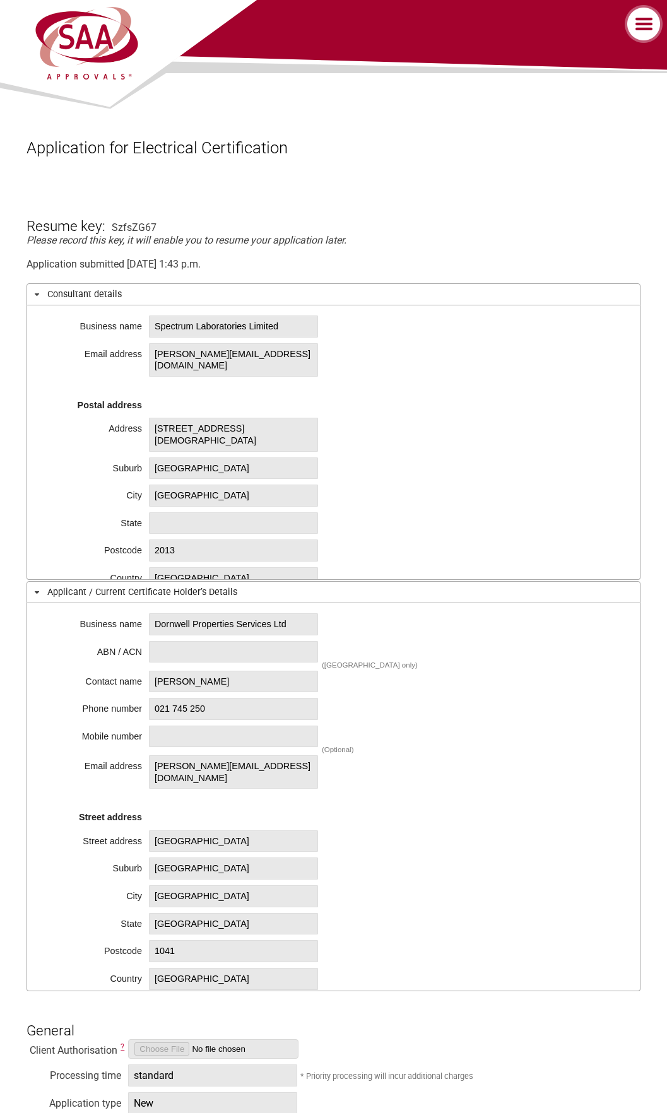
drag, startPoint x: 388, startPoint y: 544, endPoint x: 335, endPoint y: 283, distance: 266.6
click at [569, 265] on div "Application submitted 29 Aug 2025, 1:43 p.m." at bounding box center [333, 264] width 613 height 12
